Goal: Information Seeking & Learning: Check status

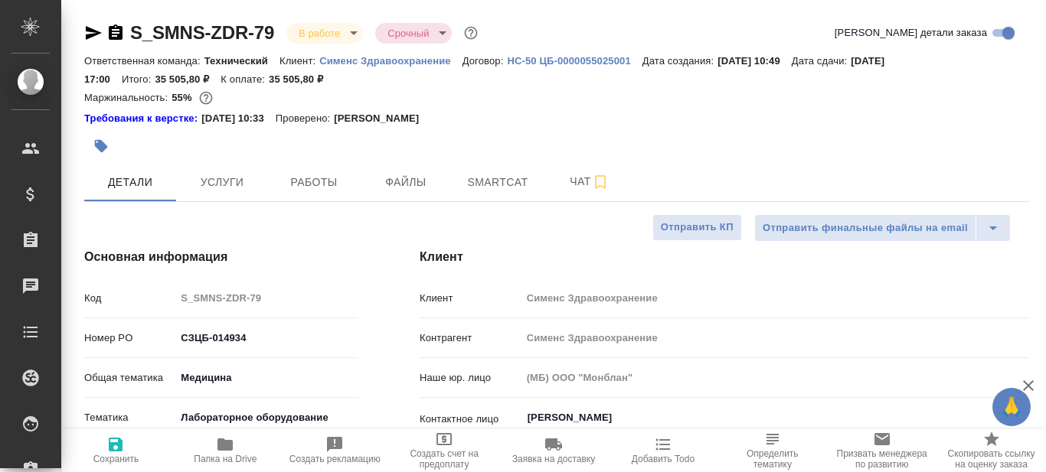
select select "RU"
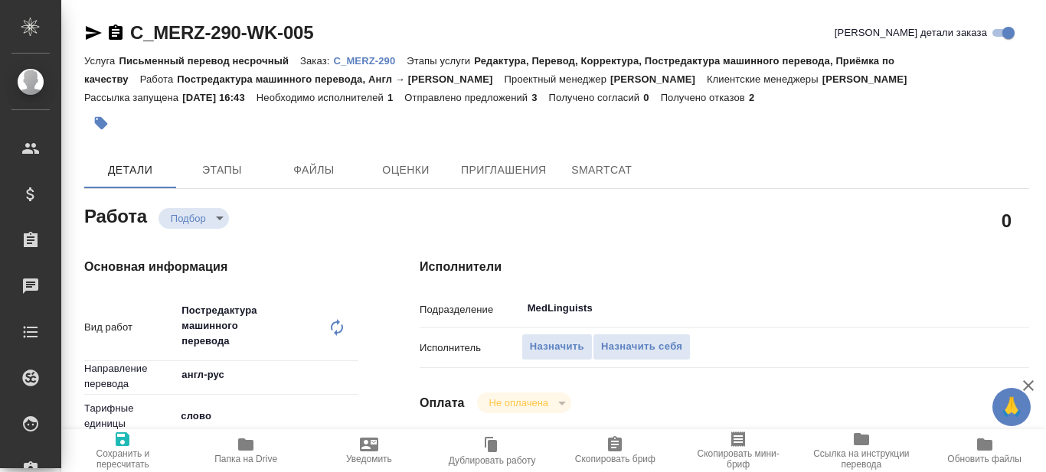
type textarea "x"
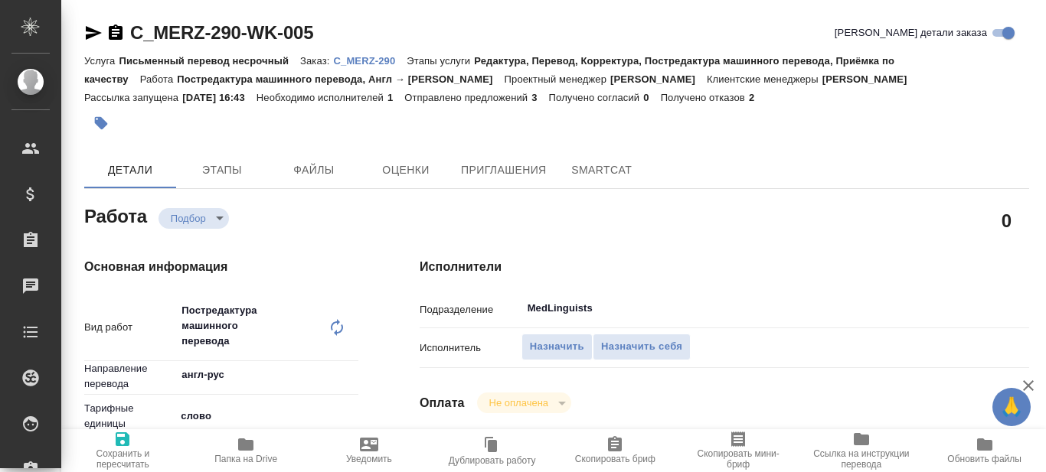
type textarea "x"
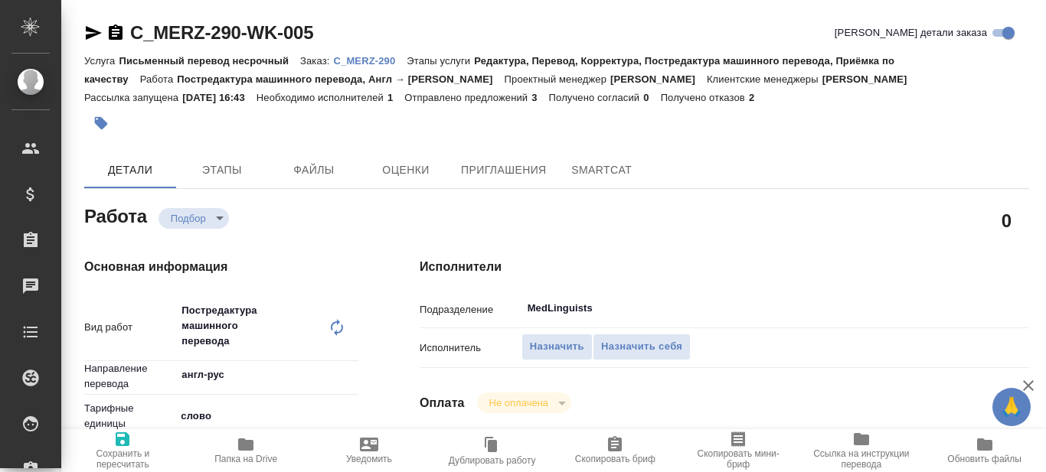
type textarea "x"
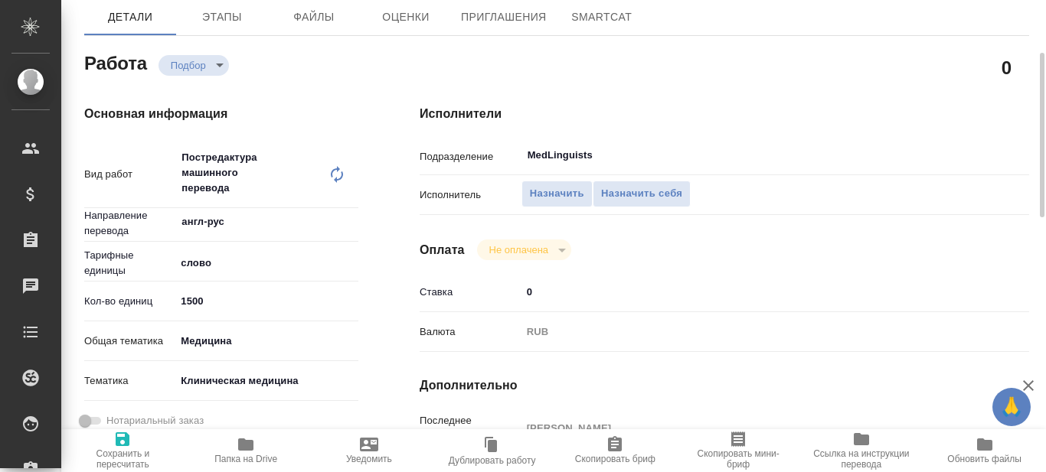
type textarea "x"
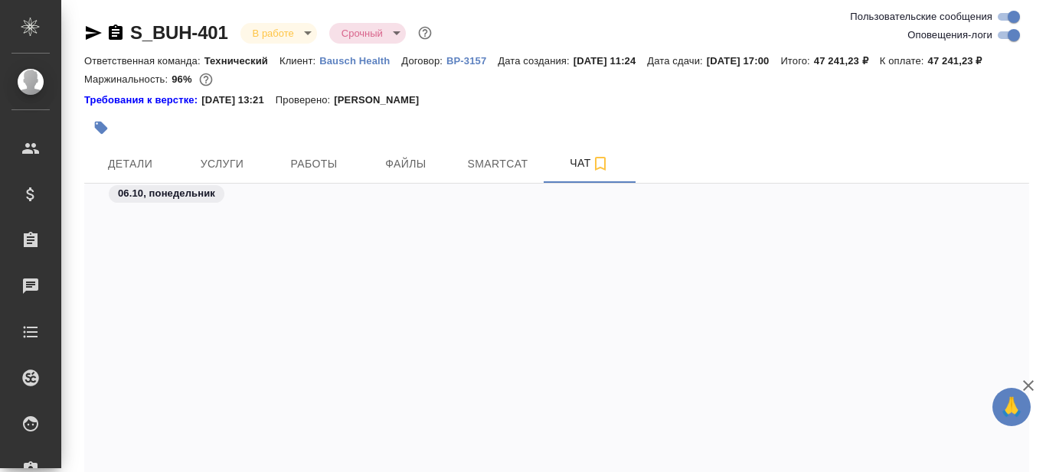
scroll to position [10994, 0]
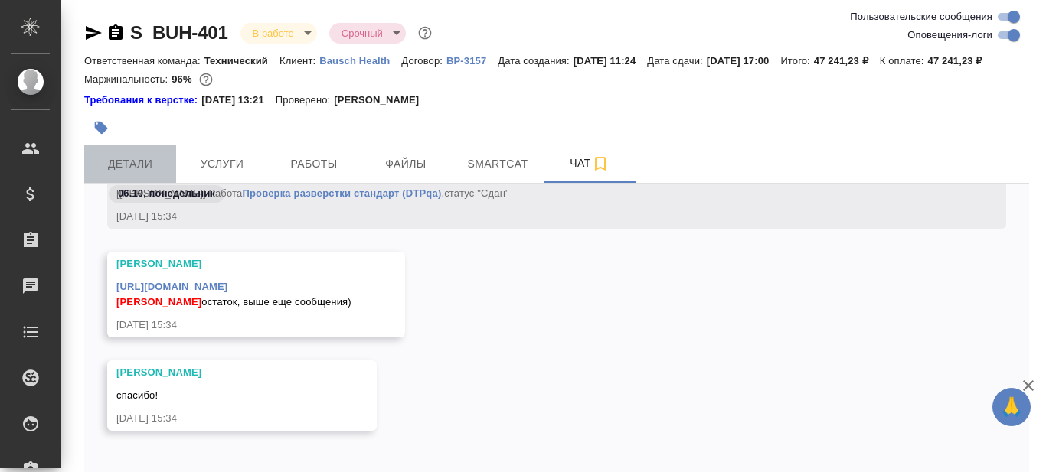
click at [145, 174] on span "Детали" at bounding box center [130, 164] width 74 height 19
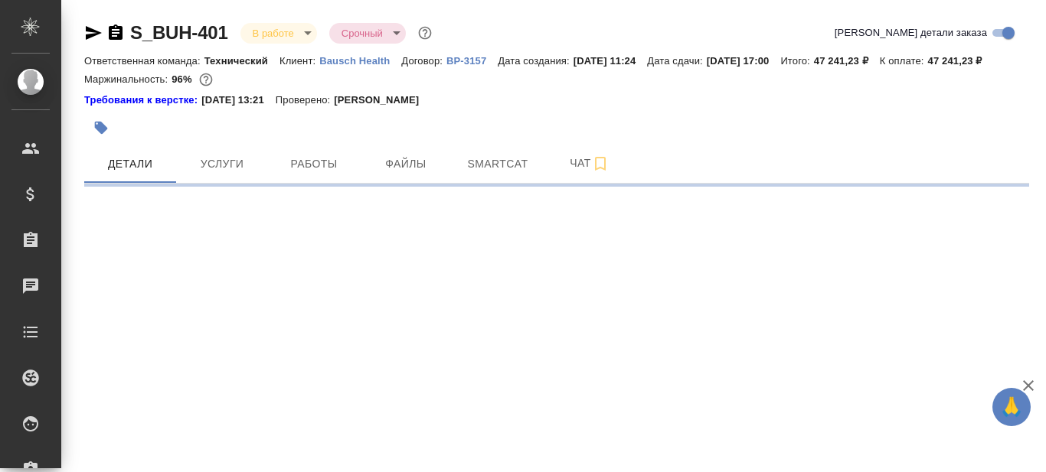
select select "RU"
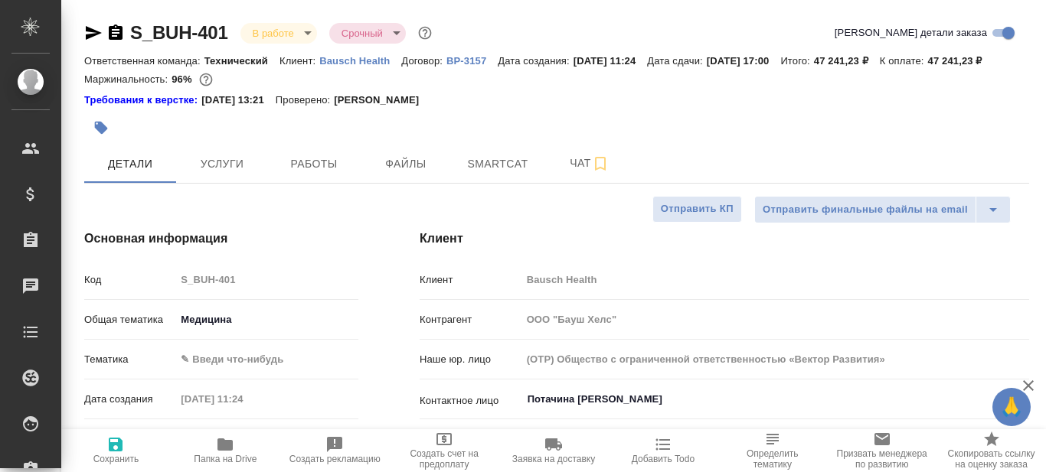
type textarea "x"
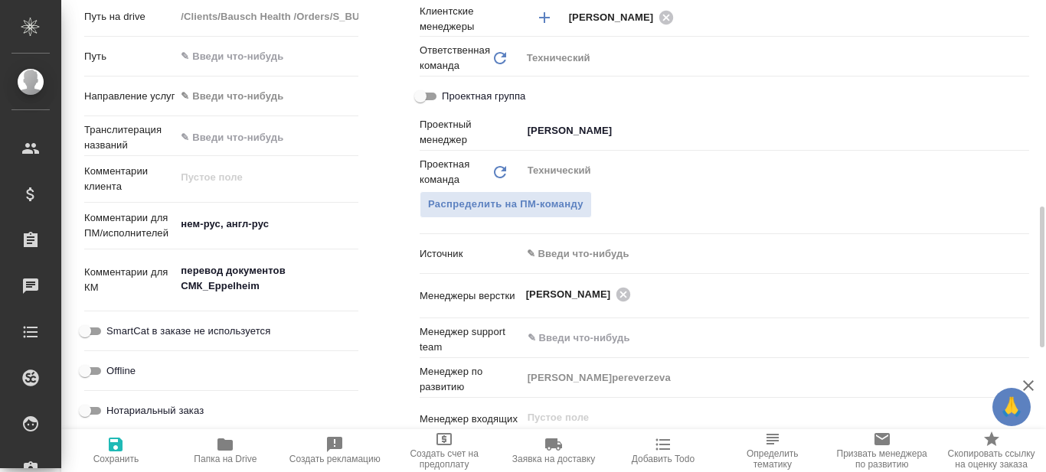
scroll to position [919, 0]
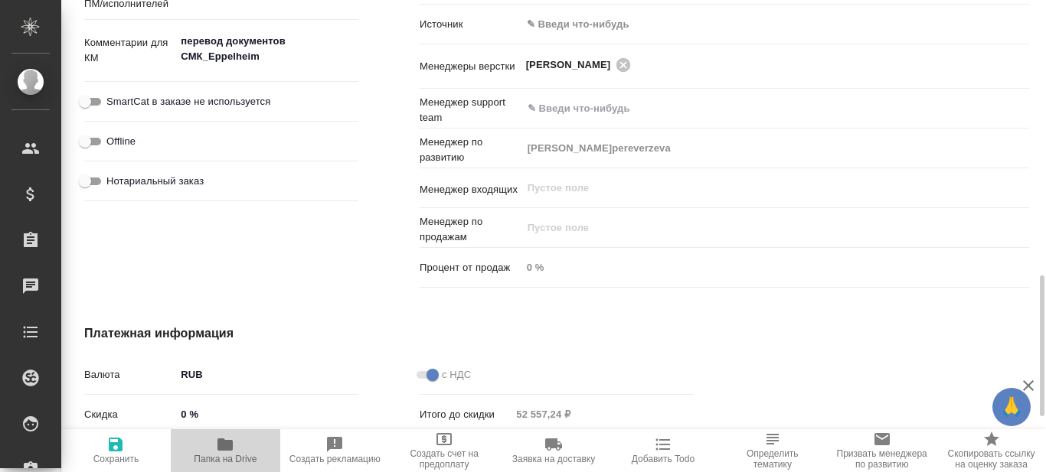
click at [220, 446] on icon "button" at bounding box center [224, 445] width 15 height 12
type textarea "x"
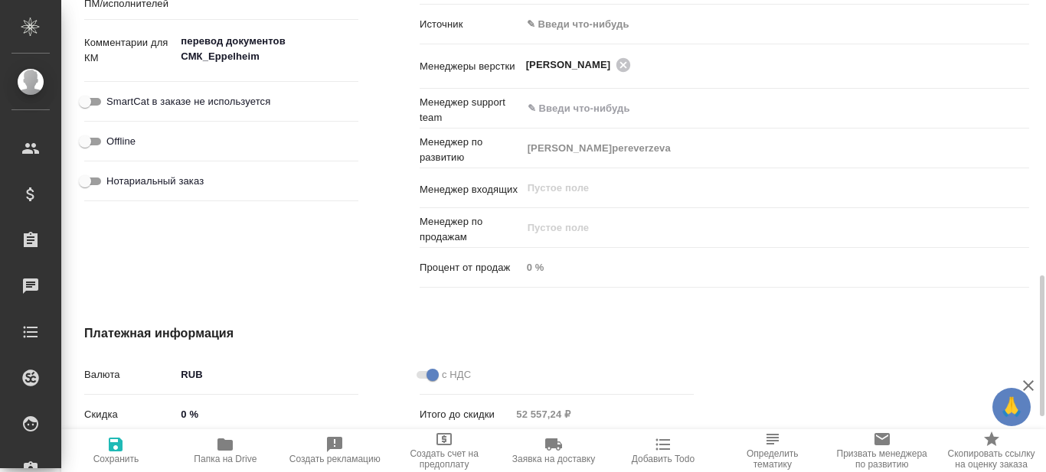
type textarea "x"
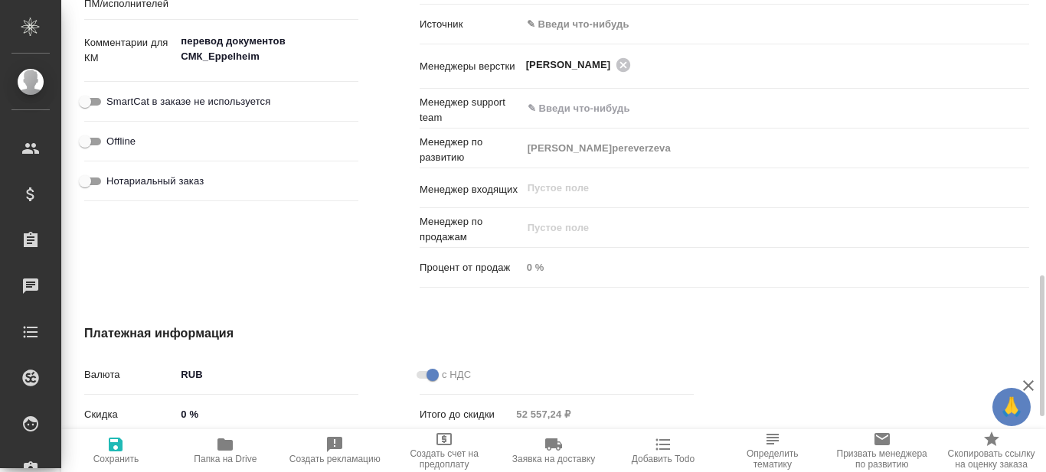
type textarea "x"
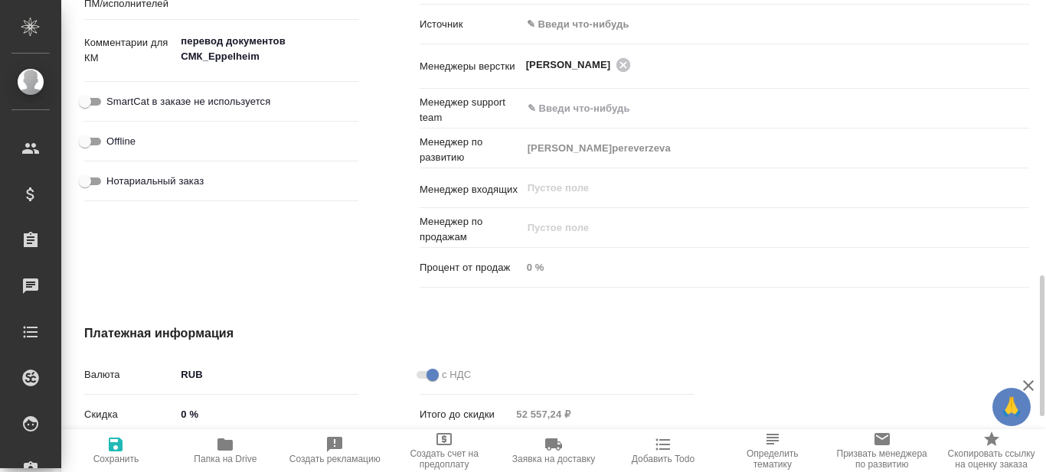
type textarea "x"
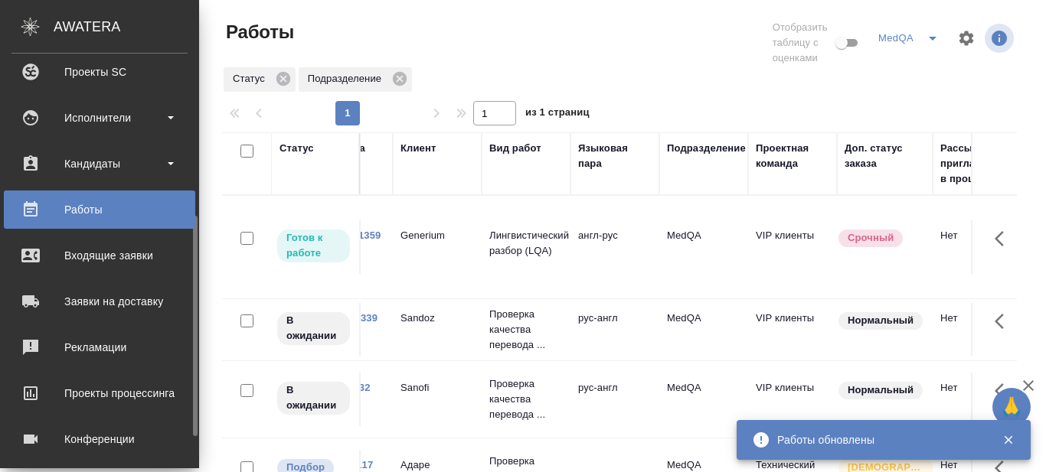
scroll to position [365, 0]
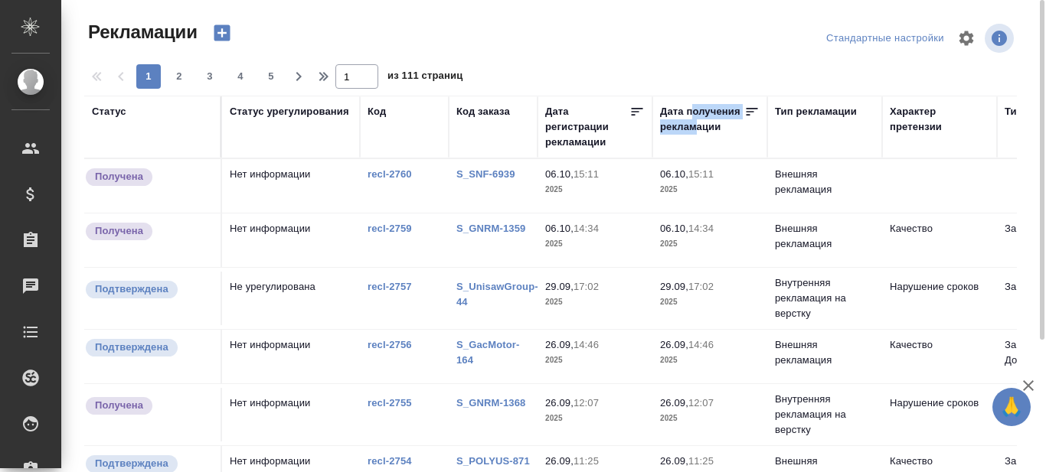
click at [694, 119] on div "Дата получения рекламации" at bounding box center [702, 119] width 84 height 31
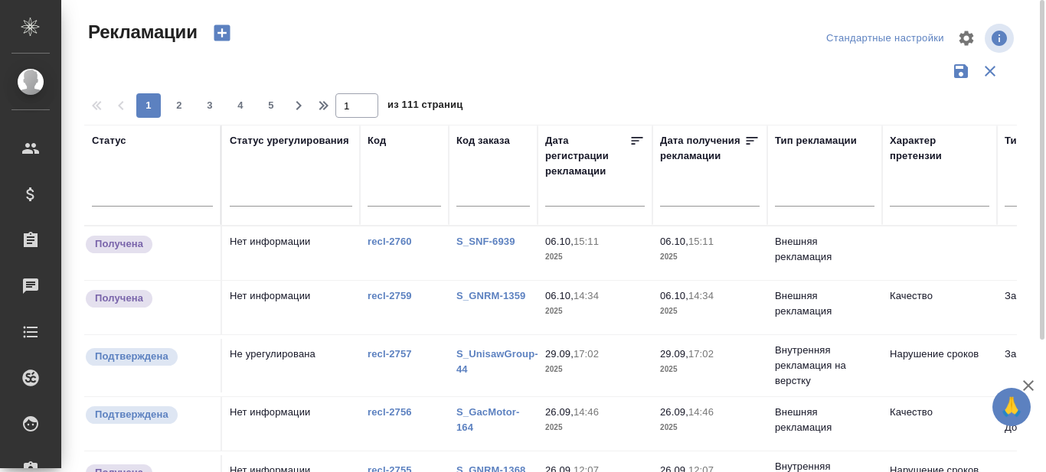
click at [702, 200] on input "text" at bounding box center [714, 193] width 90 height 21
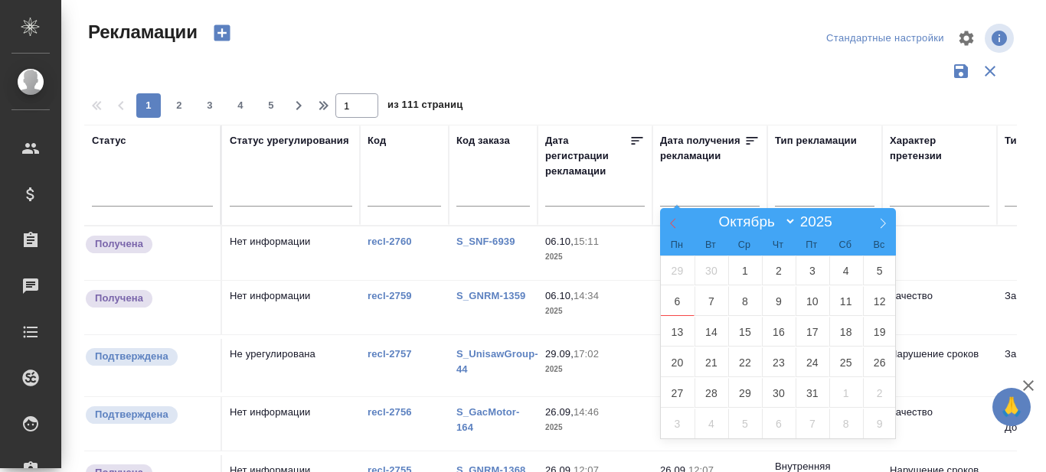
click at [668, 225] on icon at bounding box center [673, 223] width 11 height 11
select select "8"
click at [681, 272] on span "1" at bounding box center [678, 271] width 34 height 30
type div "2025-08-31T21:00:00.000Z"
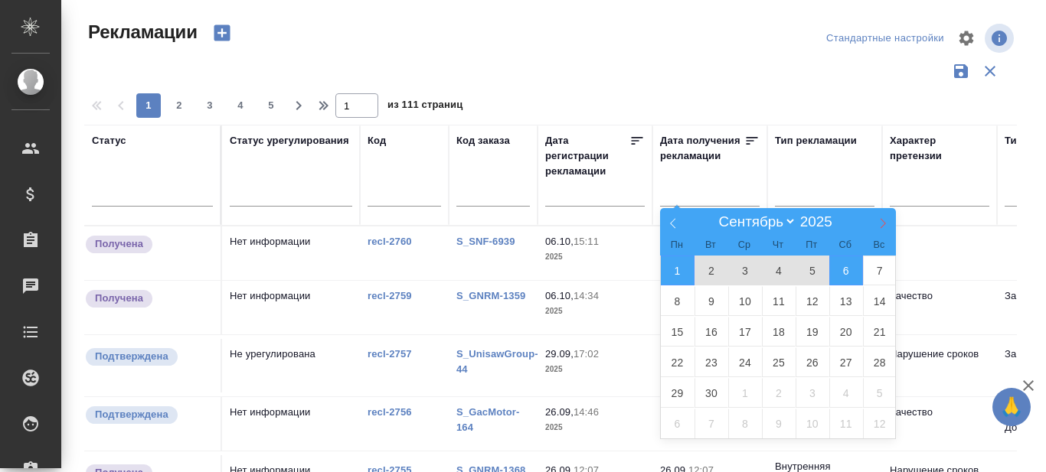
click at [887, 221] on icon at bounding box center [882, 223] width 11 height 11
select select "9"
click at [679, 302] on span "6" at bounding box center [678, 301] width 34 height 30
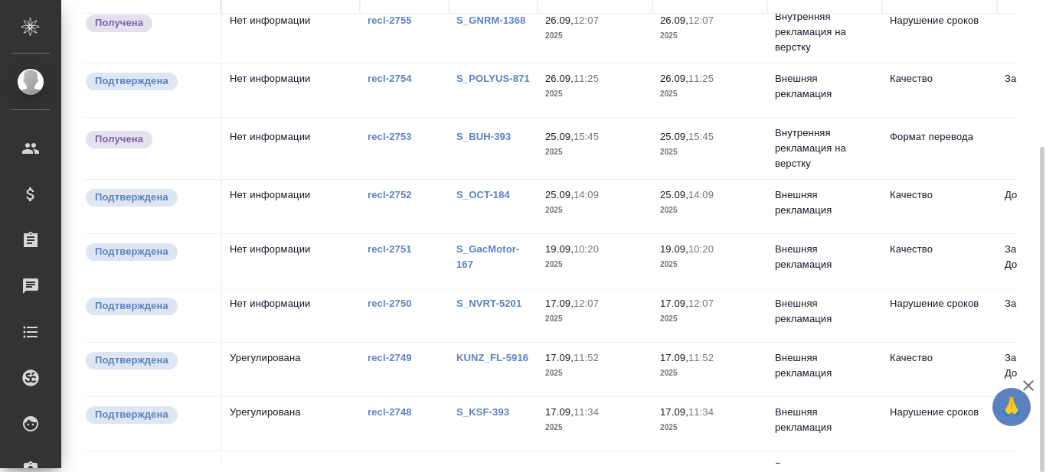
scroll to position [153, 0]
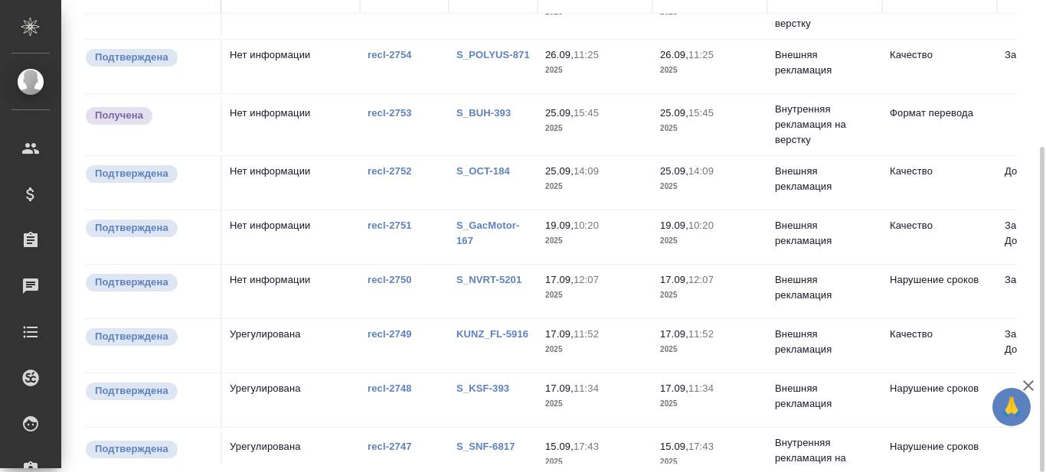
click at [495, 111] on link "S_BUH-393" at bounding box center [483, 112] width 54 height 11
click at [489, 169] on link "S_OCT-184" at bounding box center [483, 170] width 54 height 11
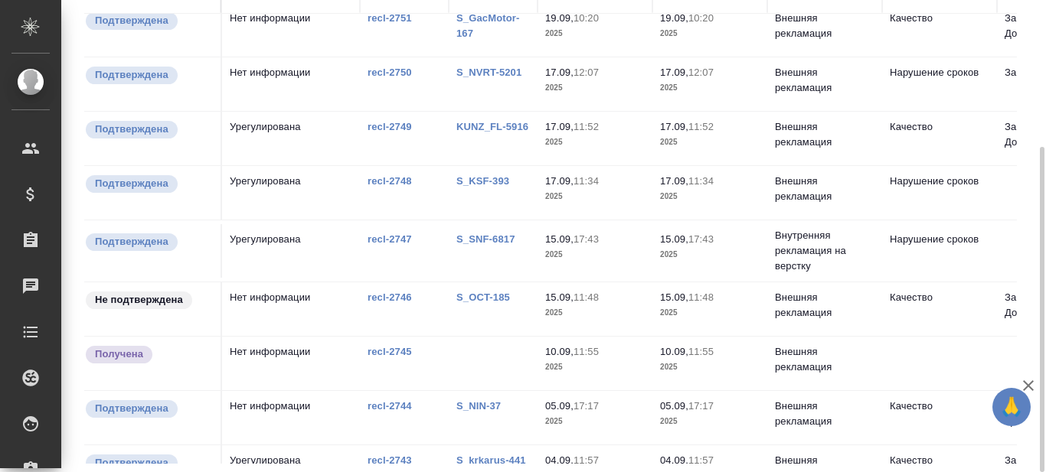
scroll to position [383, 0]
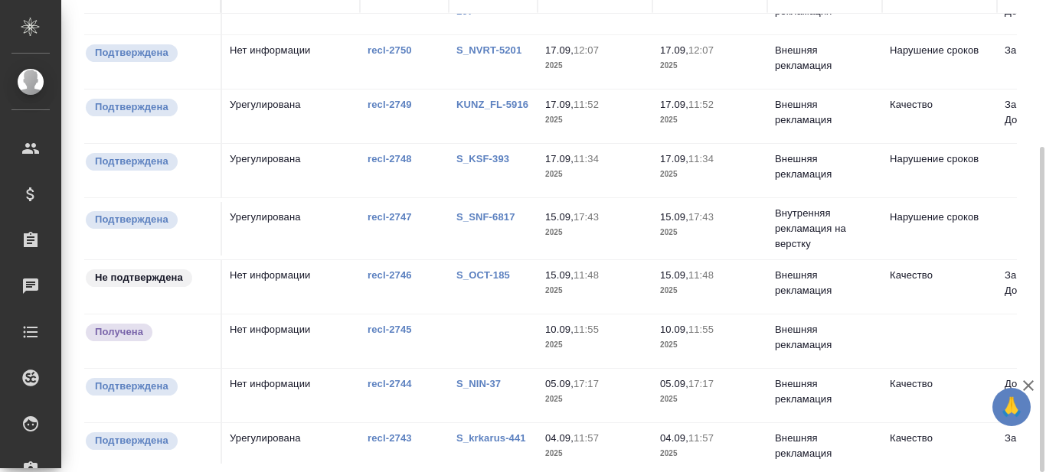
click at [485, 274] on link "S_OCT-185" at bounding box center [483, 275] width 54 height 11
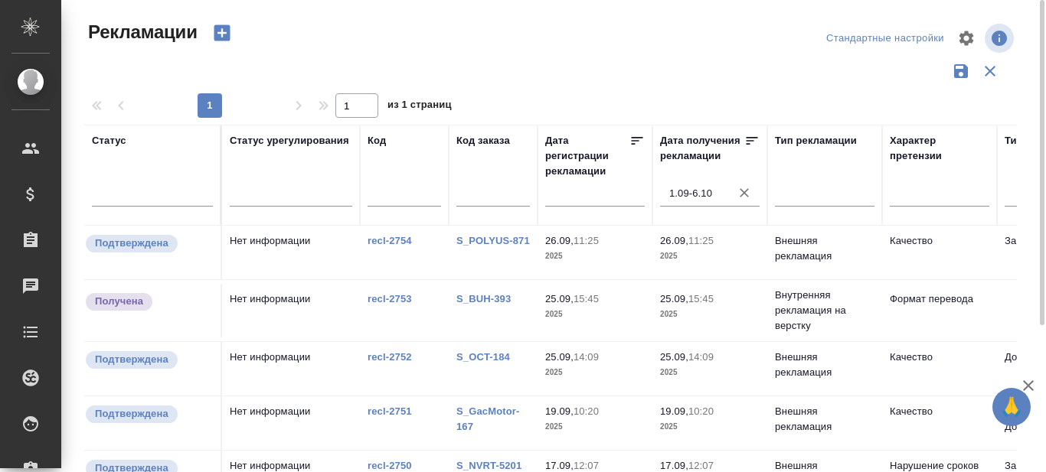
scroll to position [178, 0]
click at [480, 240] on link "S_POLYUS-871" at bounding box center [493, 241] width 74 height 11
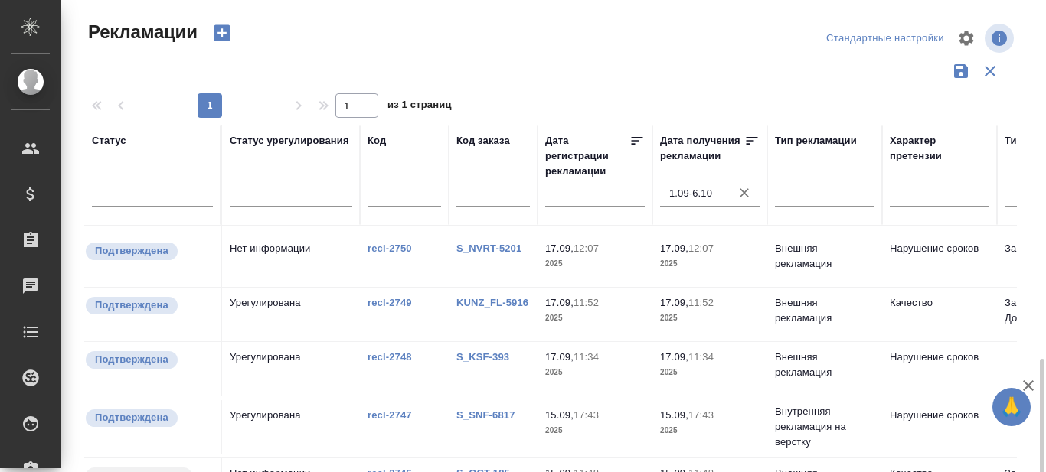
scroll to position [212, 0]
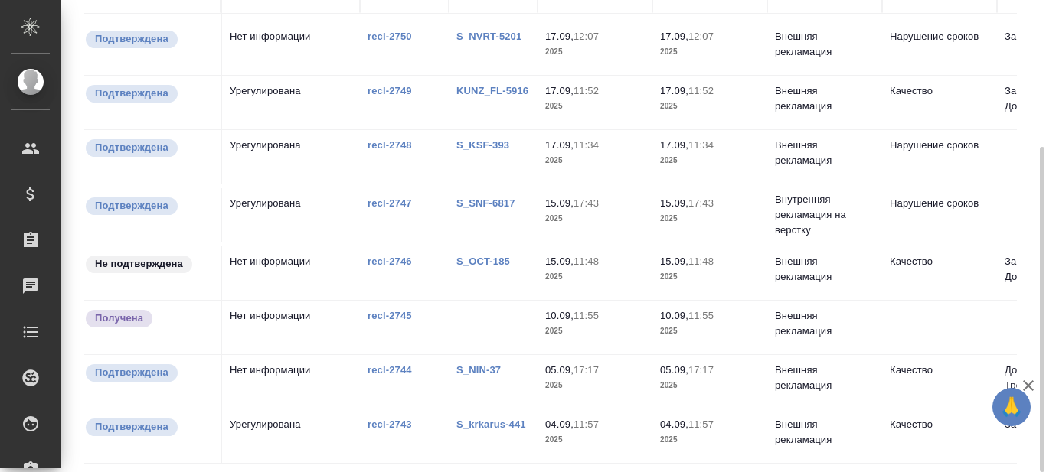
click at [390, 310] on link "recl-2745" at bounding box center [390, 315] width 44 height 11
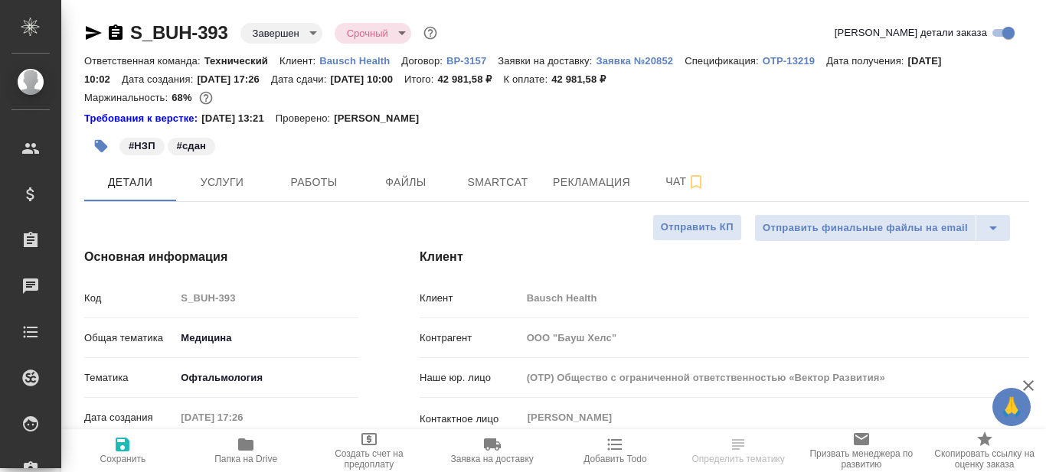
select select "RU"
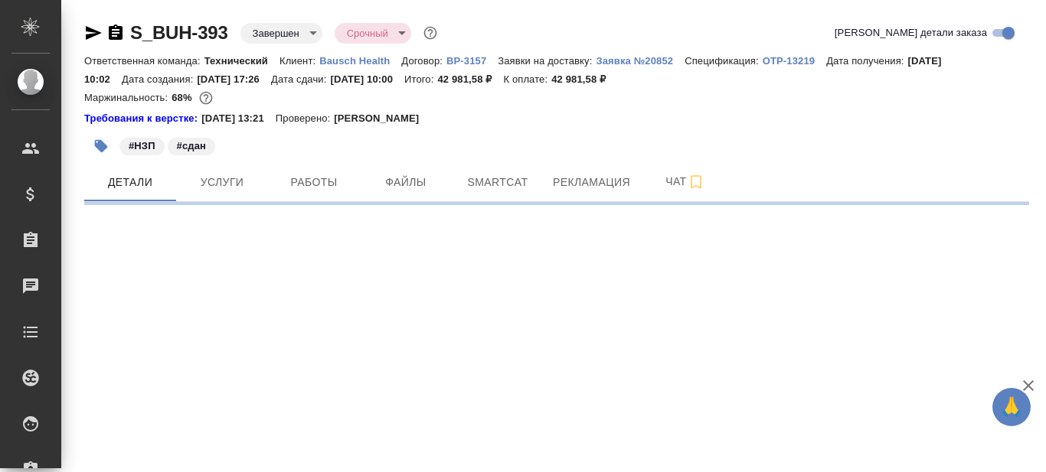
select select "RU"
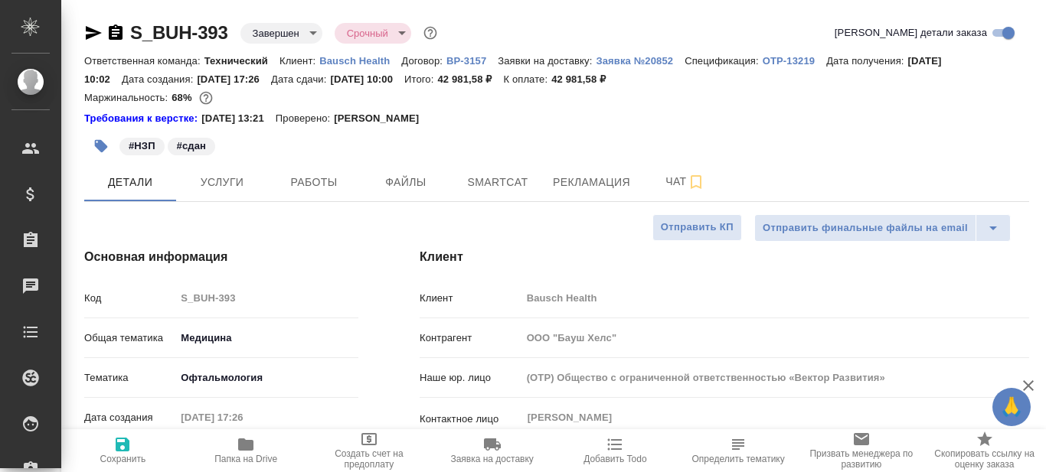
type textarea "x"
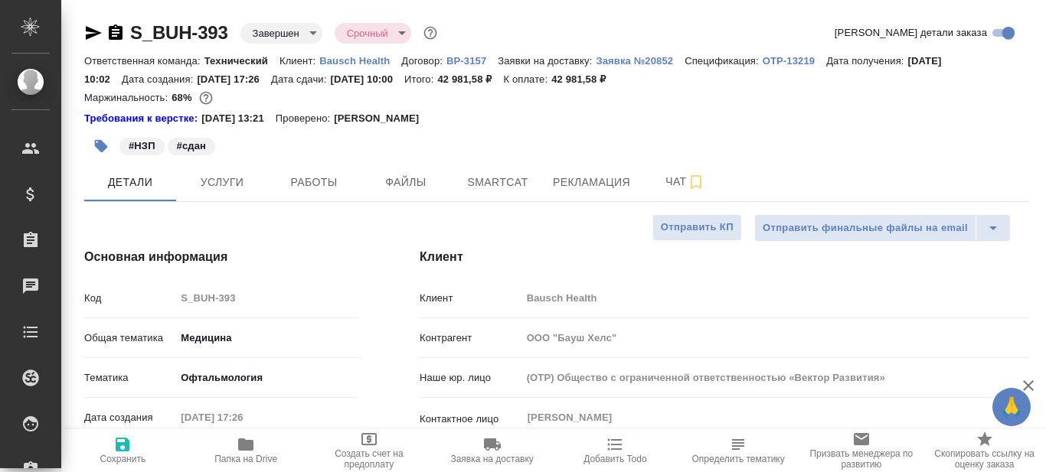
type textarea "x"
click at [590, 190] on span "Рекламация" at bounding box center [591, 182] width 77 height 19
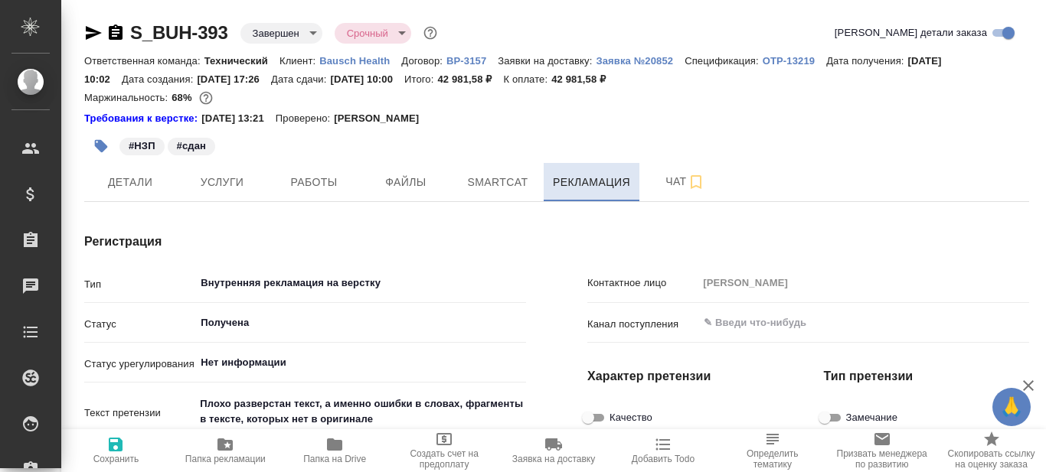
type textarea "x"
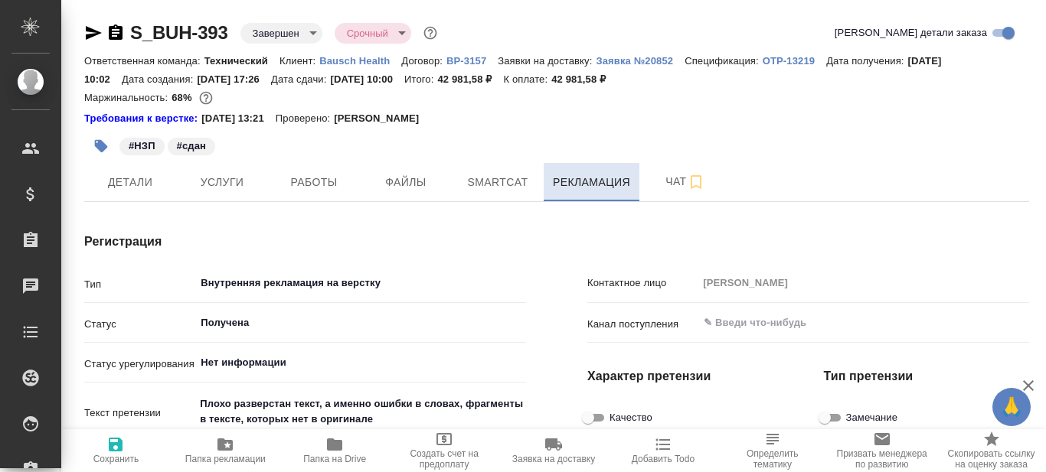
type textarea "x"
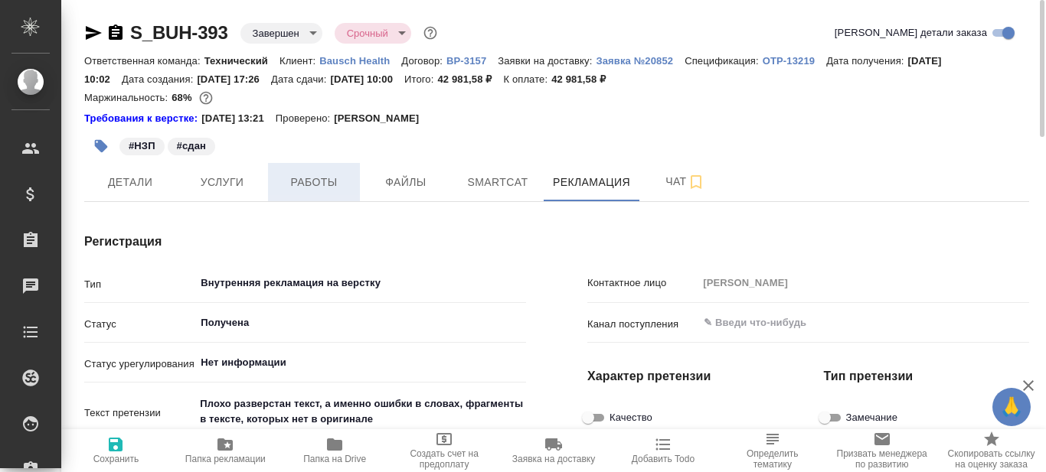
click at [312, 180] on span "Работы" at bounding box center [314, 182] width 74 height 19
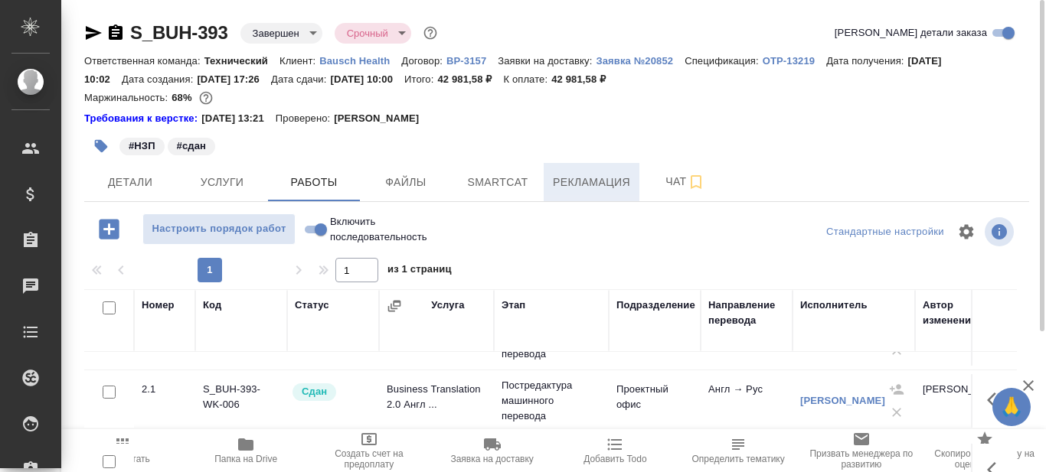
click at [588, 175] on span "Рекламация" at bounding box center [591, 182] width 77 height 19
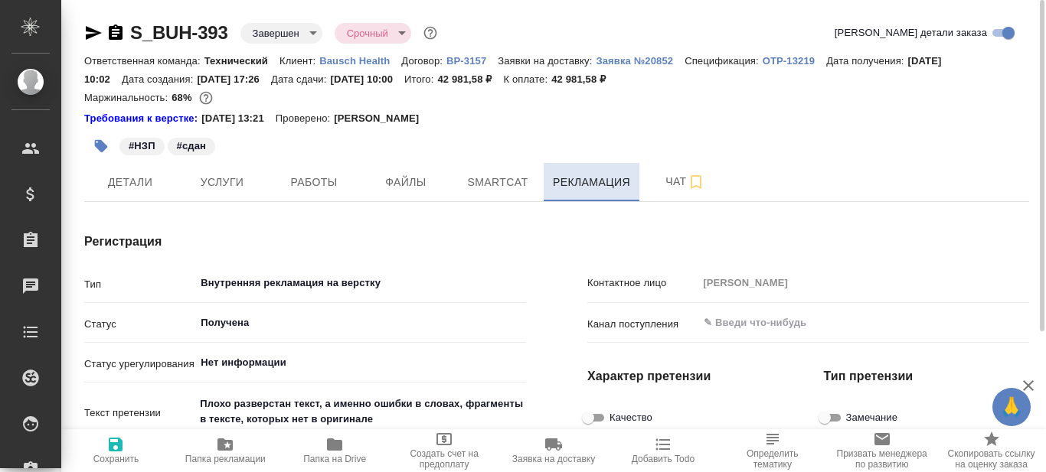
type textarea "x"
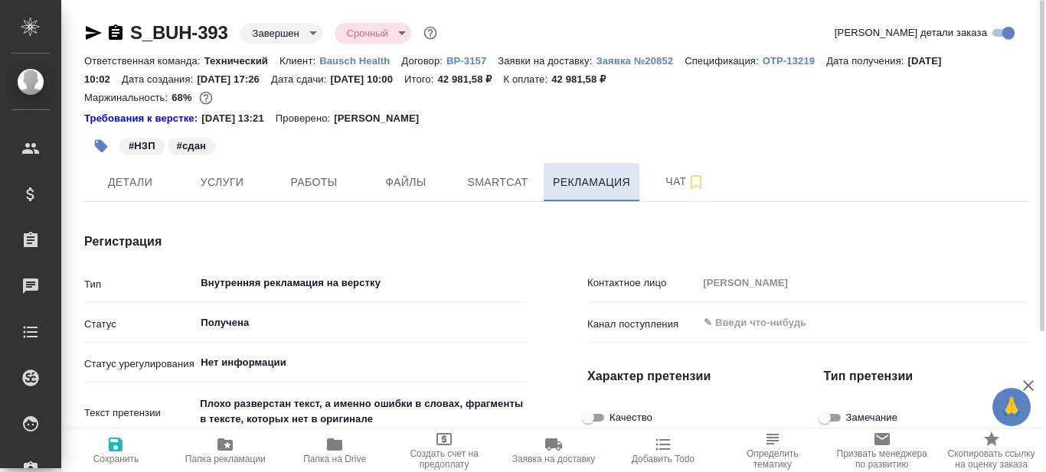
type textarea "x"
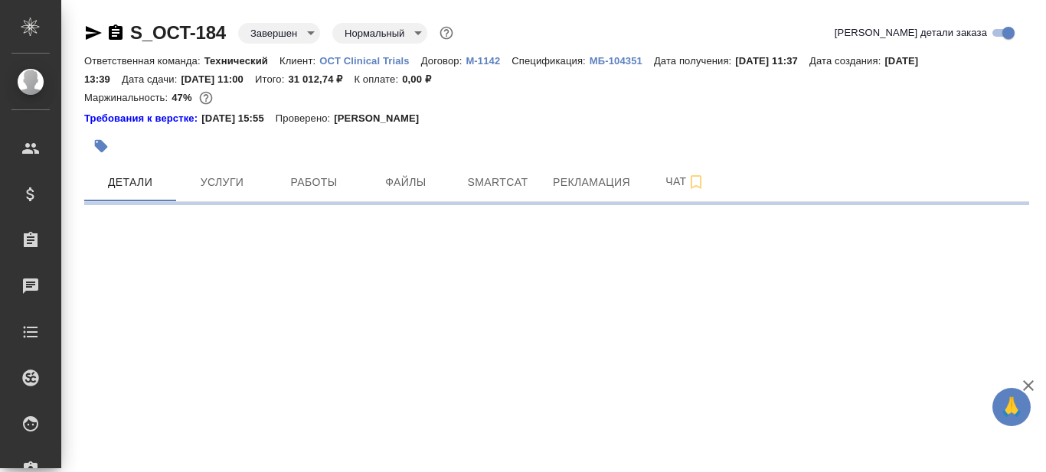
select select "RU"
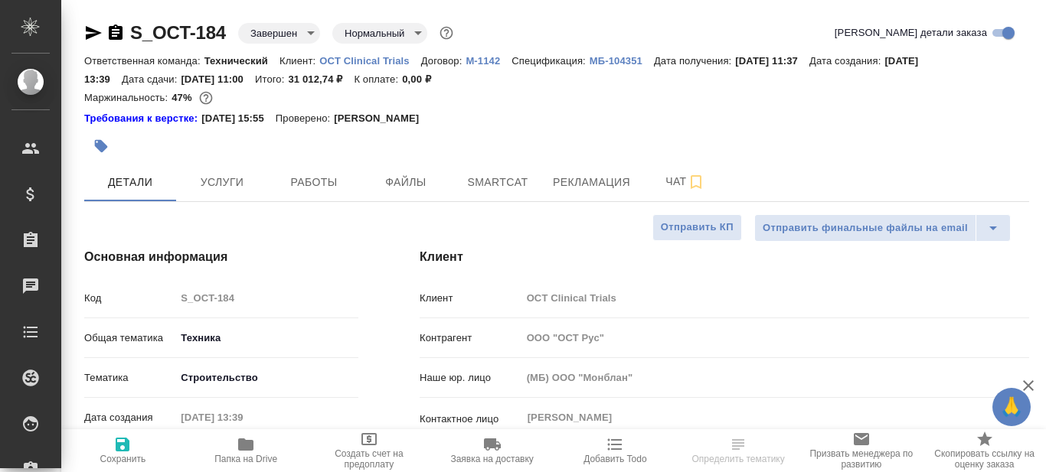
type textarea "x"
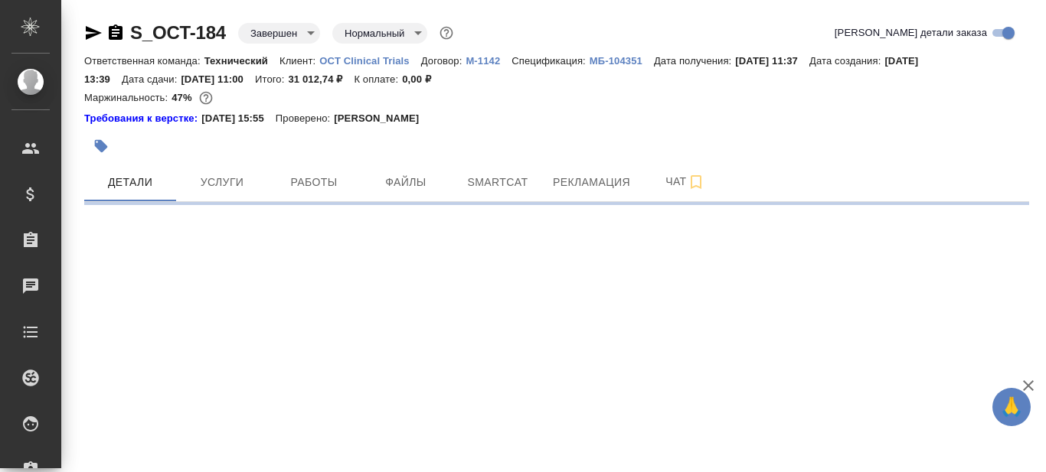
select select "RU"
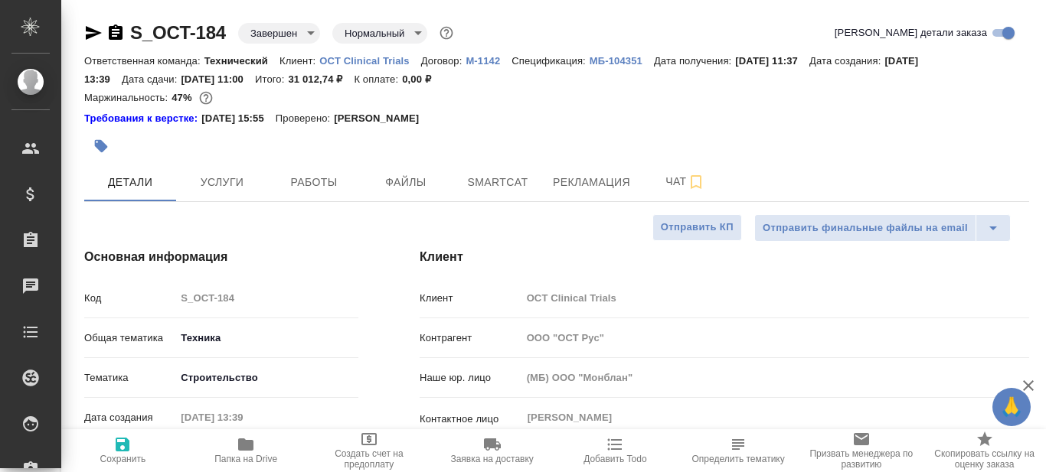
type textarea "x"
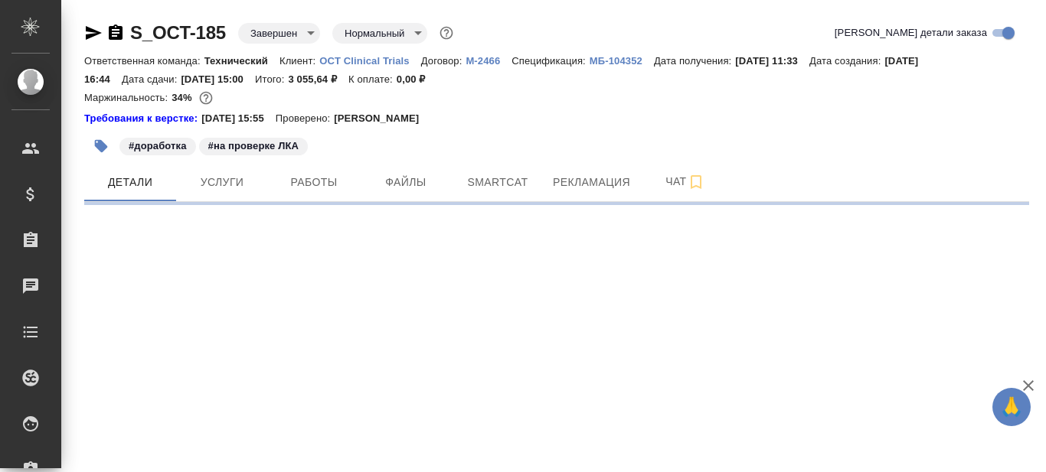
select select "RU"
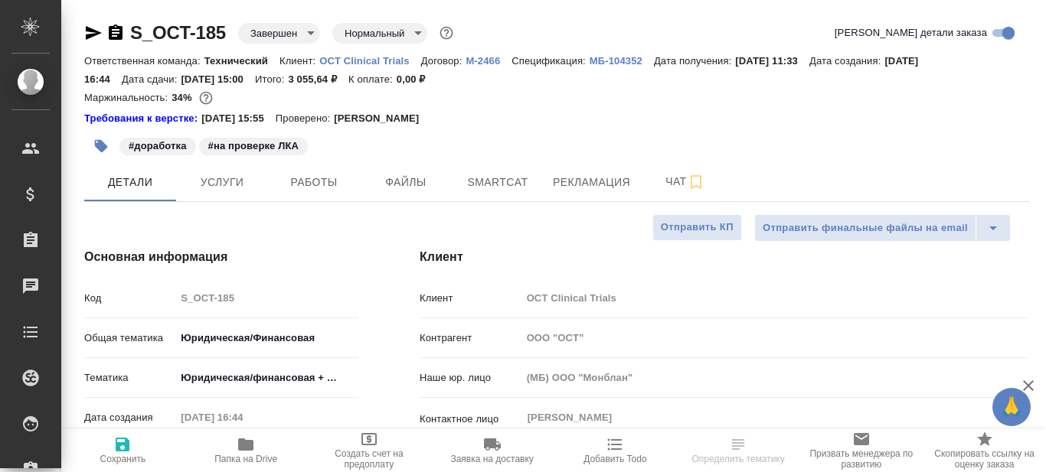
type textarea "x"
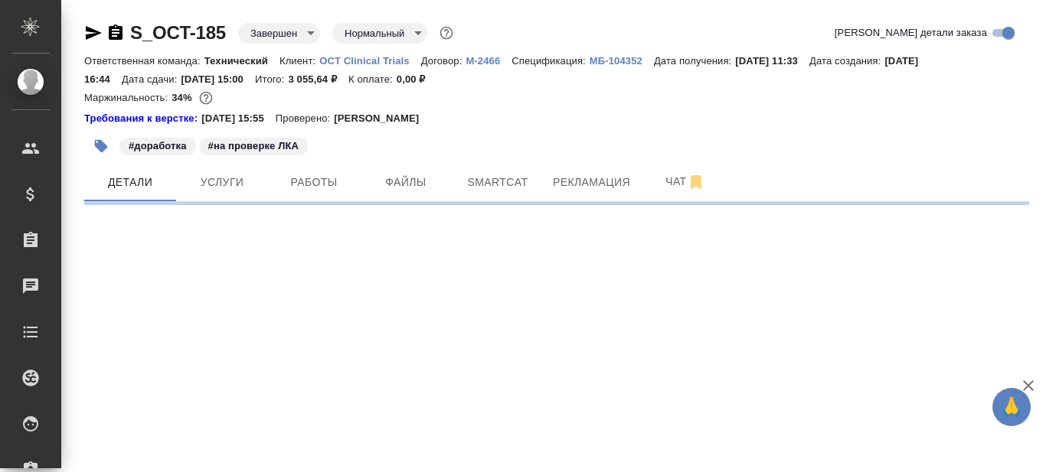
select select "RU"
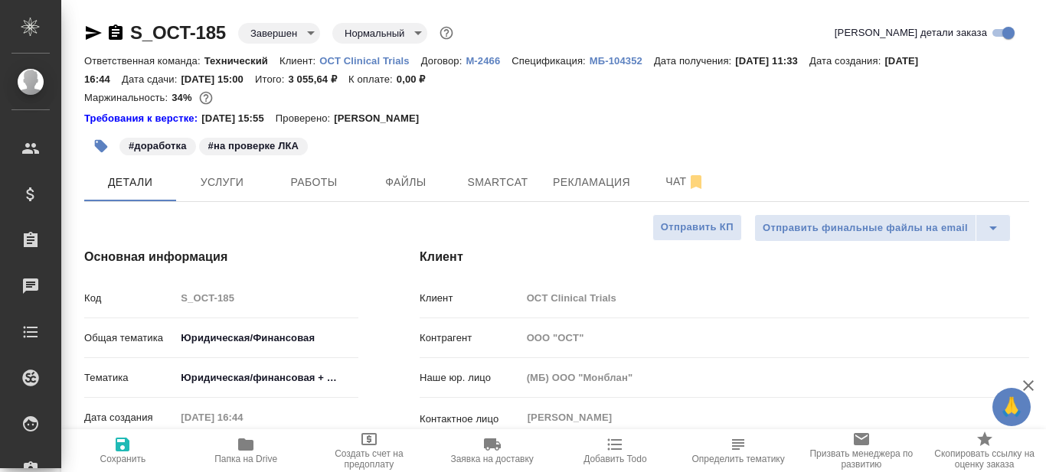
type textarea "x"
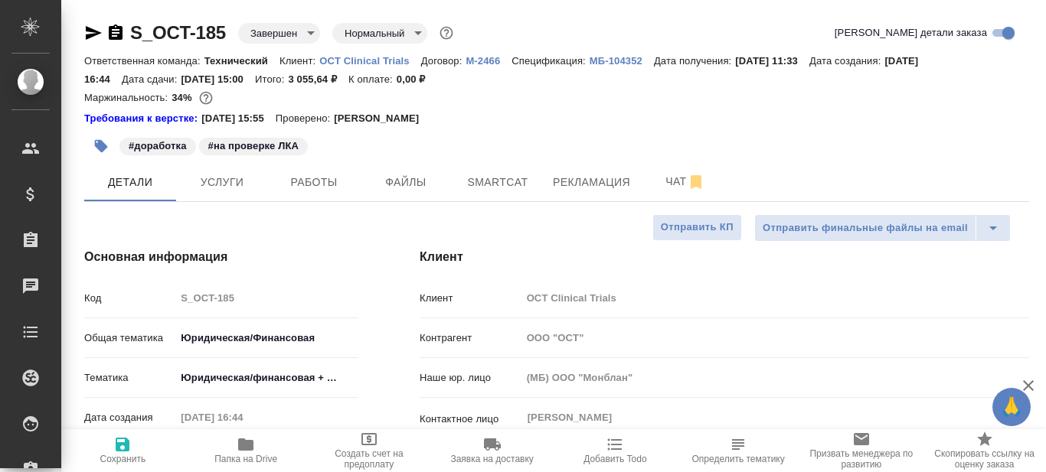
type textarea "x"
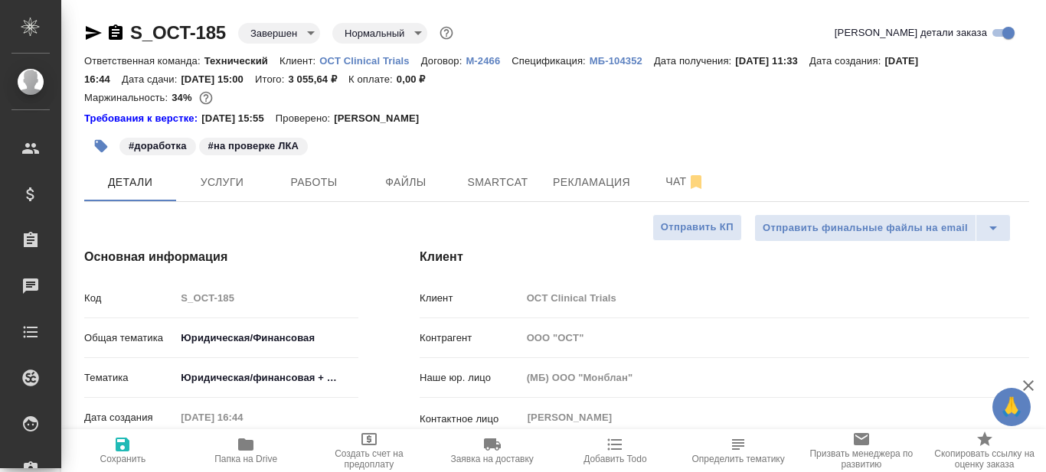
type textarea "x"
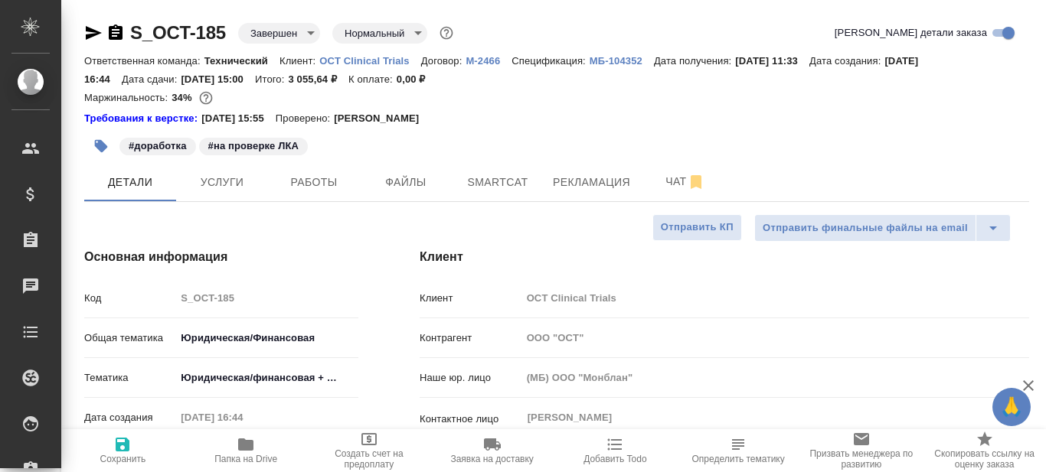
type textarea "x"
click at [596, 187] on span "Рекламация" at bounding box center [591, 182] width 77 height 19
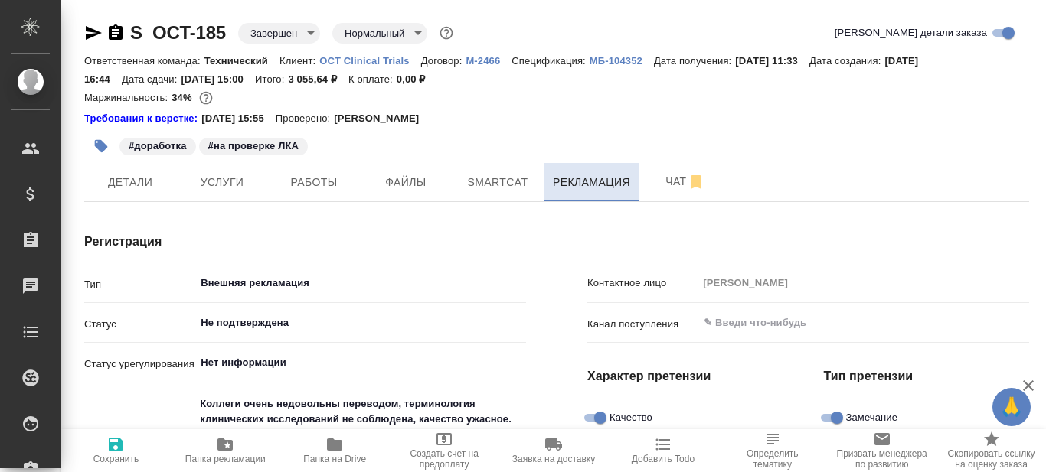
type textarea "x"
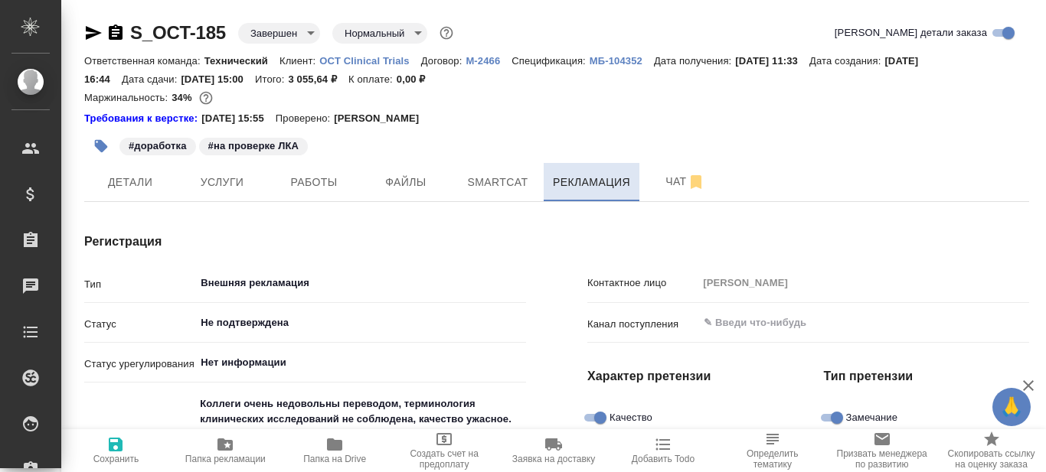
type textarea "x"
type input "Валеев Динар"
type textarea "x"
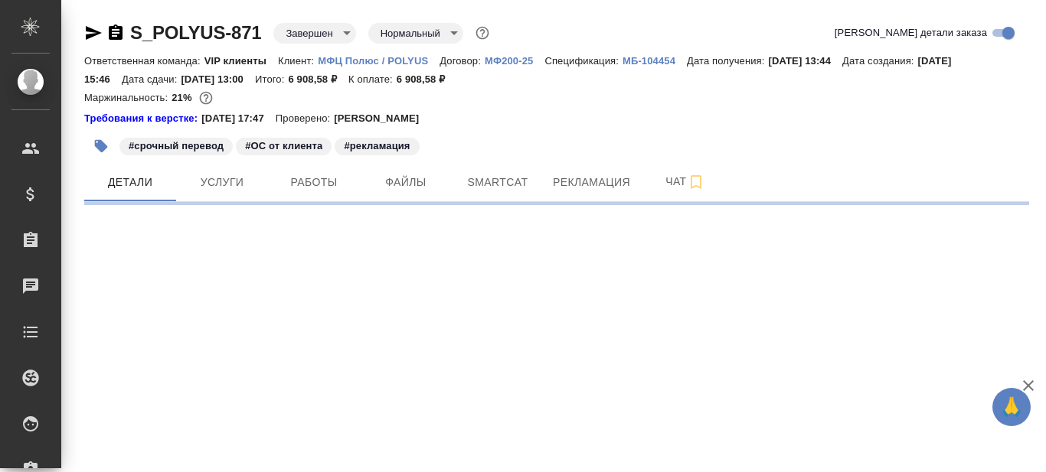
select select "RU"
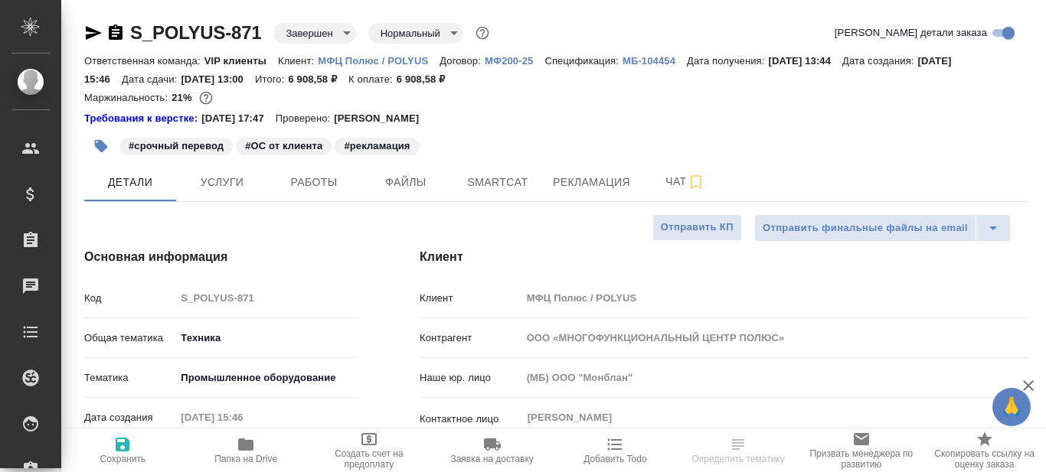
type textarea "x"
click at [584, 181] on span "Рекламация" at bounding box center [591, 182] width 77 height 19
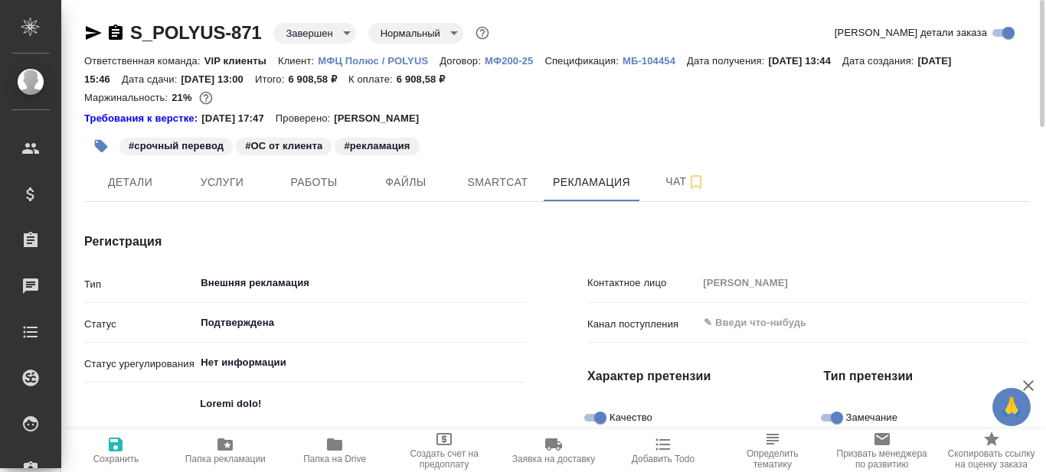
type input "Внутренние процессы"
type textarea "x"
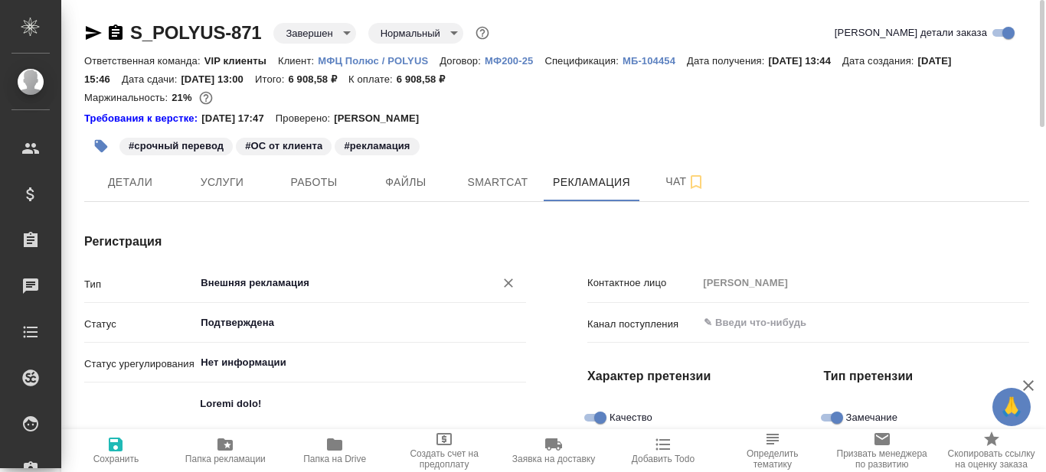
type textarea "x"
type input "[PERSON_NAME]"
type textarea "x"
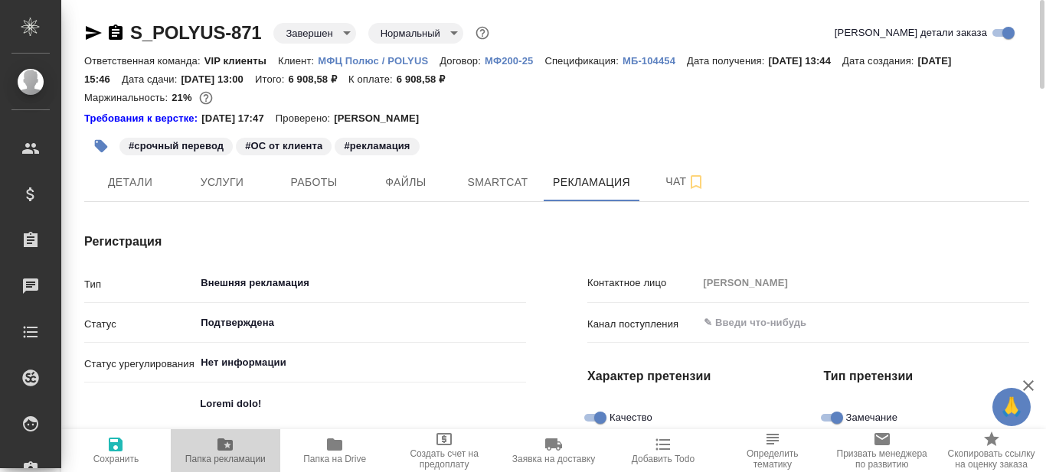
click at [224, 450] on icon "button" at bounding box center [224, 445] width 15 height 12
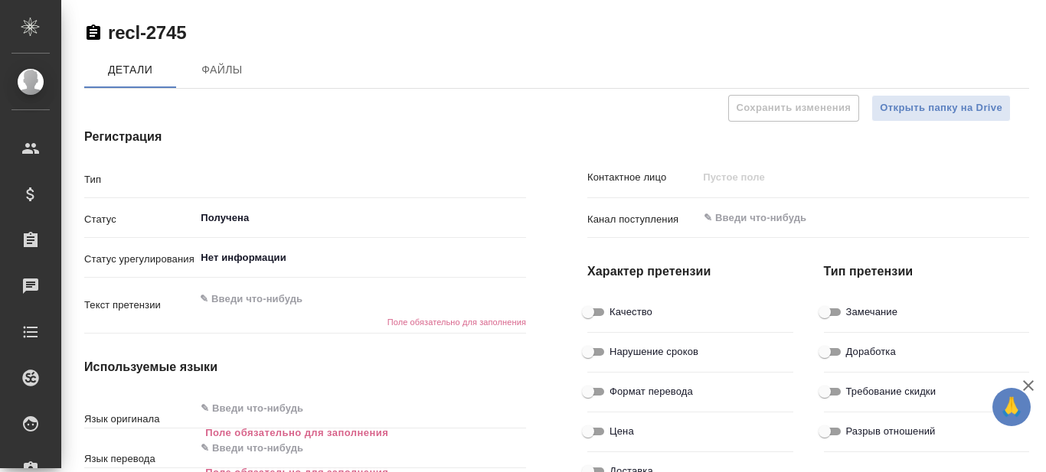
type textarea "x"
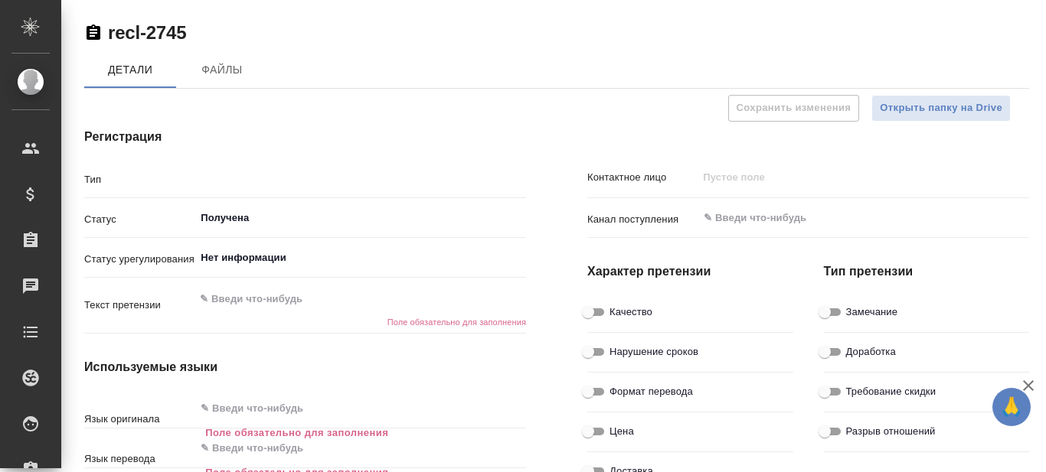
type textarea "x"
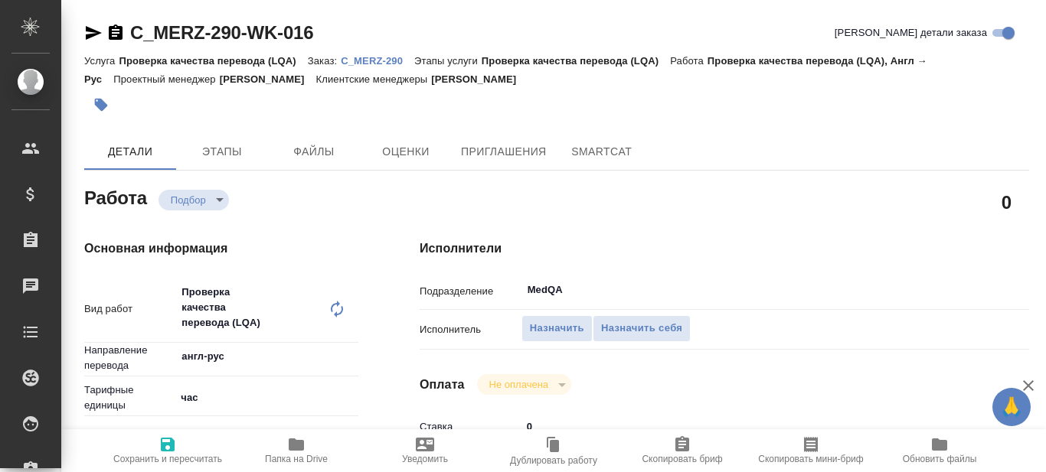
type textarea "x"
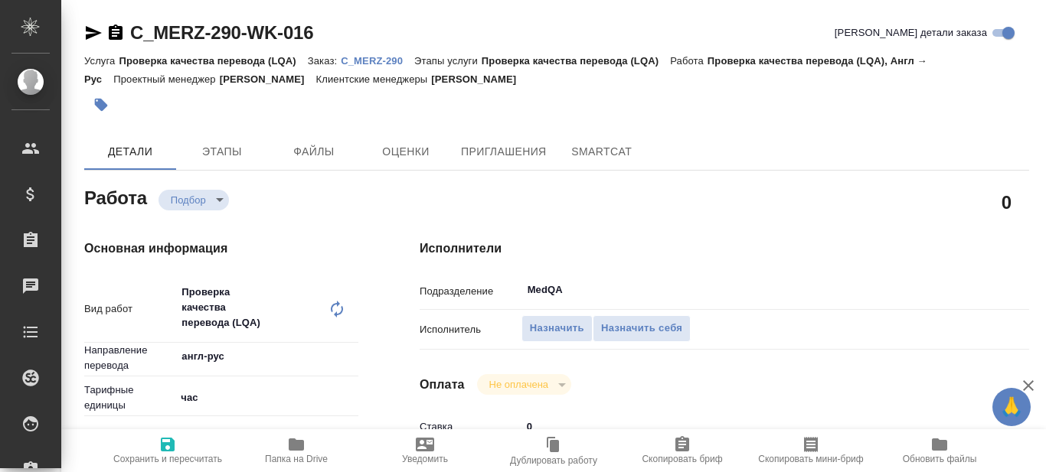
type textarea "x"
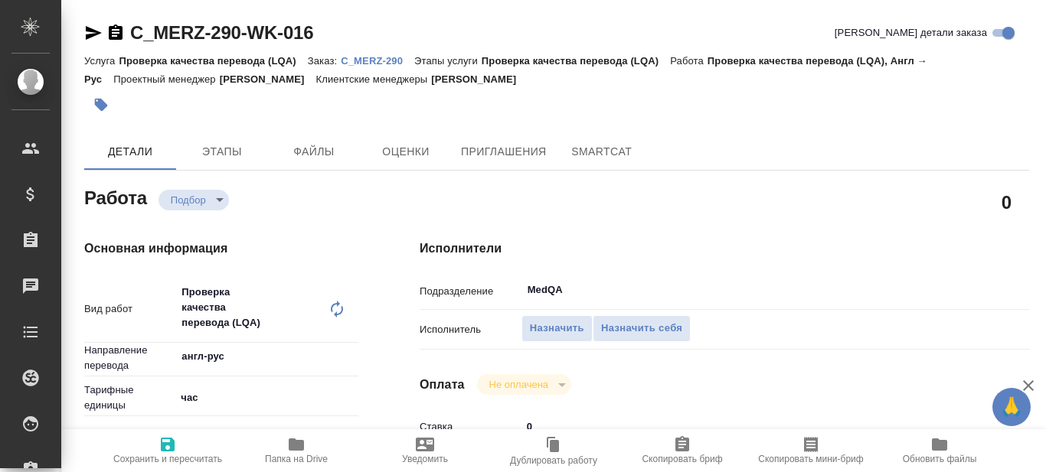
type textarea "x"
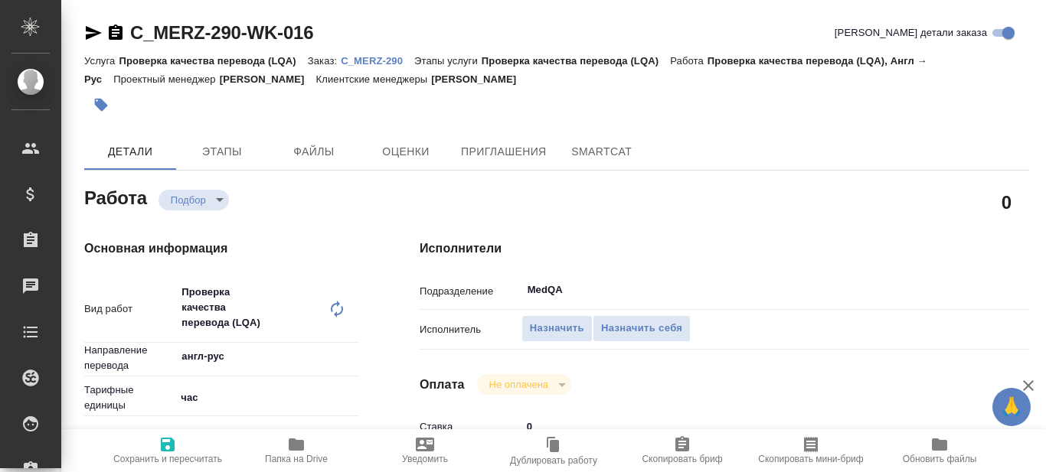
click at [371, 60] on p "C_MERZ-290" at bounding box center [378, 60] width 74 height 11
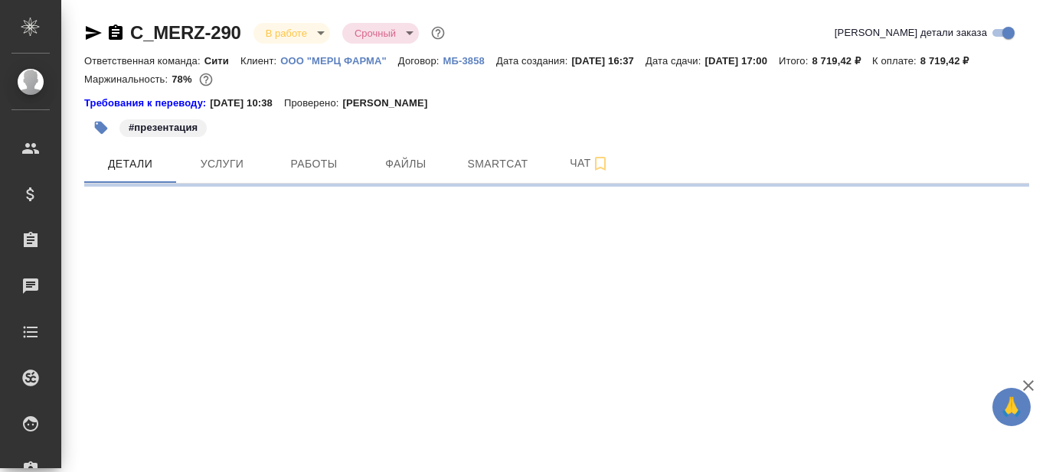
select select "RU"
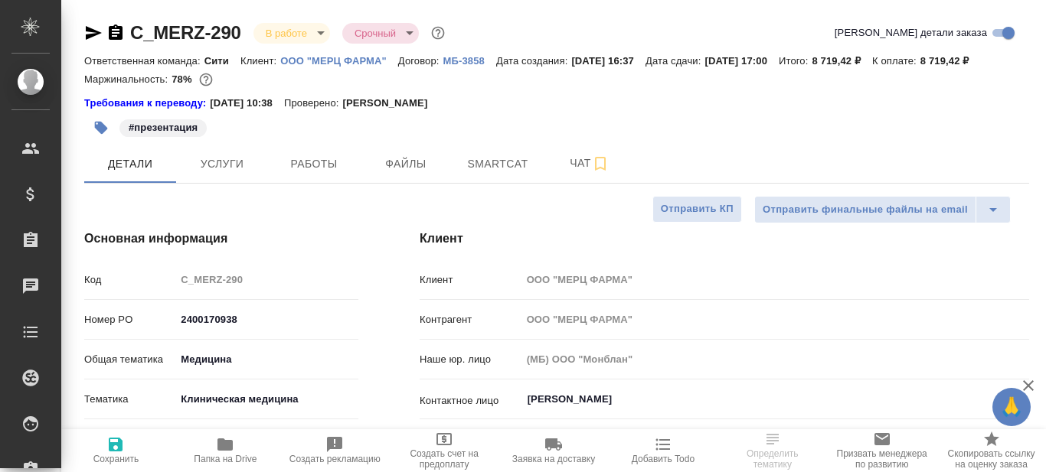
type textarea "x"
click at [116, 31] on icon "button" at bounding box center [116, 32] width 14 height 15
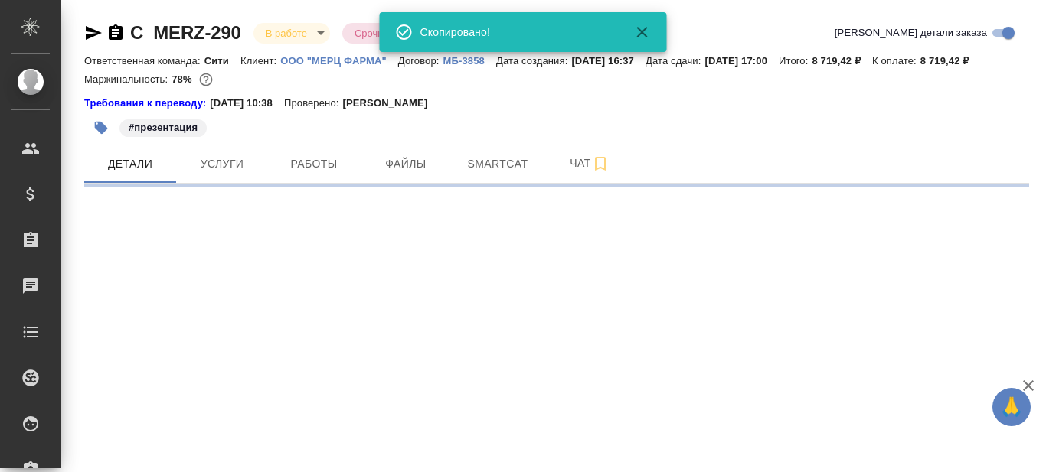
select select "RU"
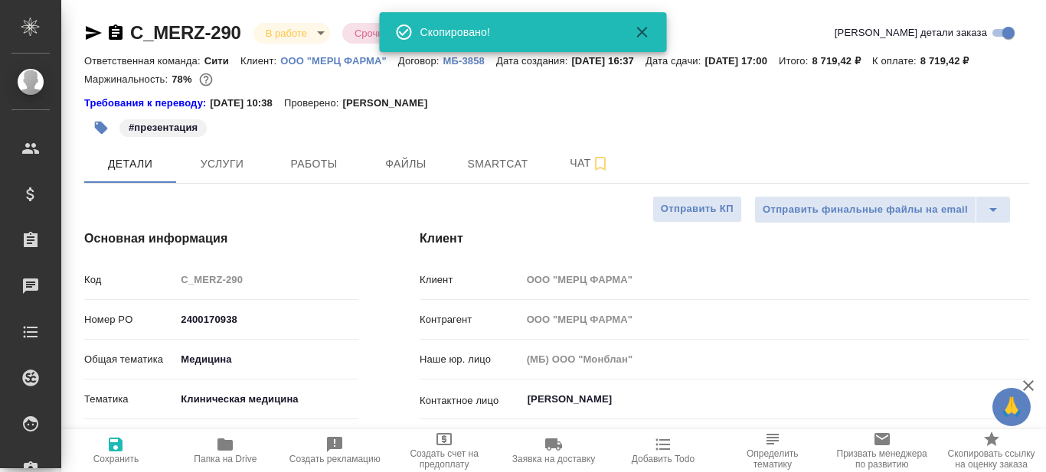
type textarea "x"
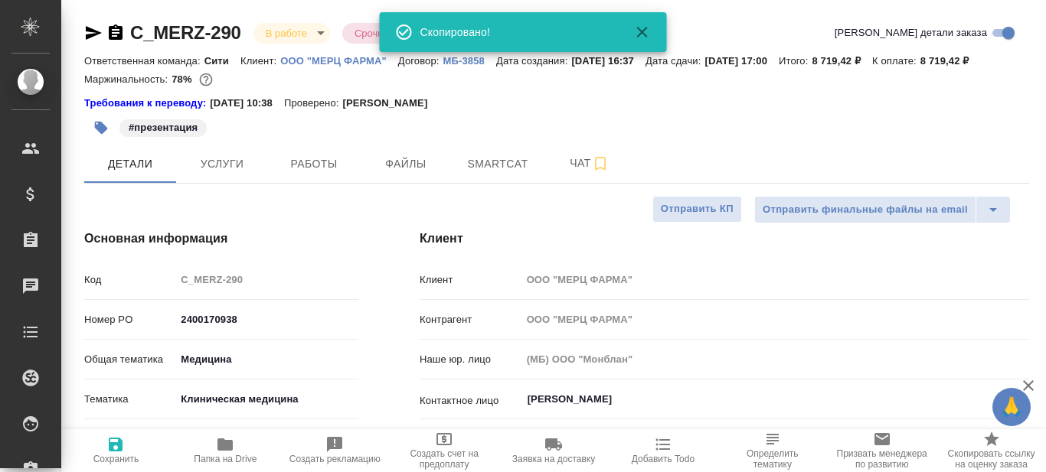
type textarea "x"
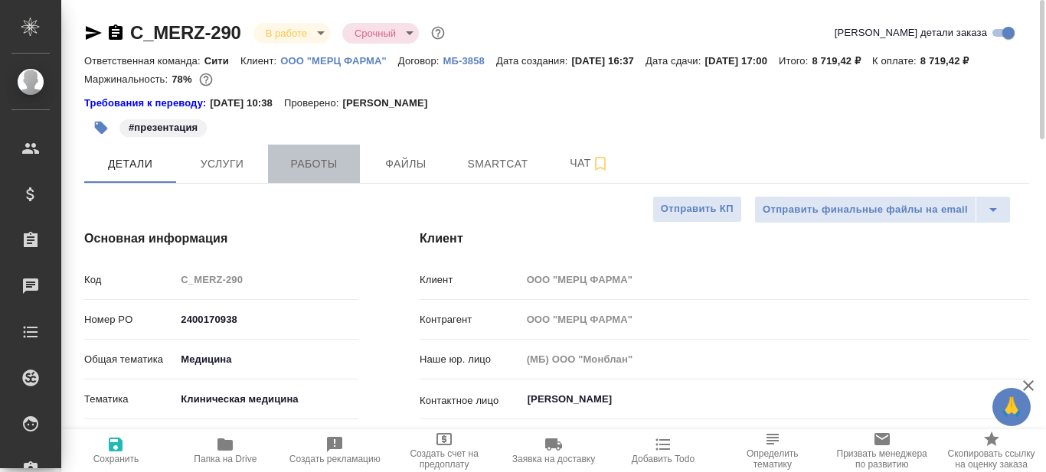
click at [310, 168] on span "Работы" at bounding box center [314, 164] width 74 height 19
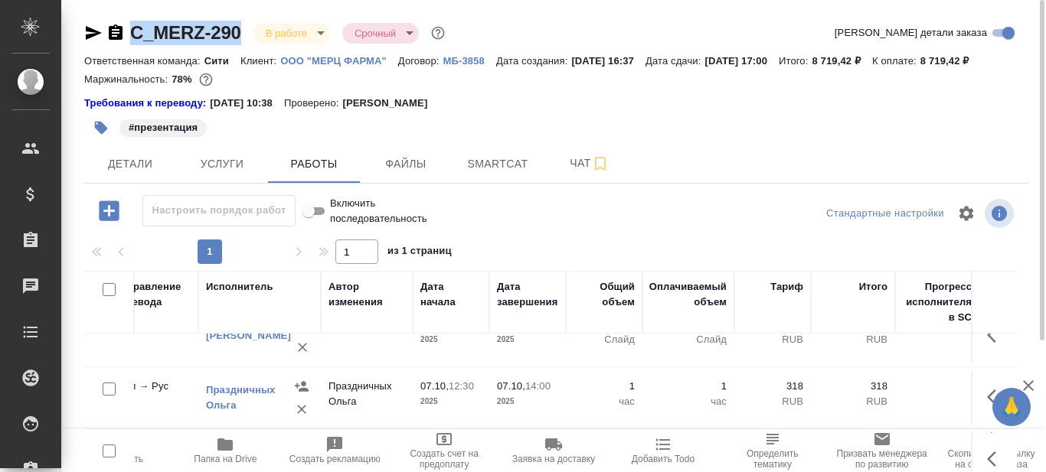
drag, startPoint x: 243, startPoint y: 31, endPoint x: 135, endPoint y: 41, distance: 109.2
click at [135, 40] on div "C_MERZ-290 В работе inProgress Срочный urgent" at bounding box center [266, 33] width 364 height 25
copy link "C_MERZ-290"
click at [686, 131] on div "#презентация" at bounding box center [399, 128] width 630 height 34
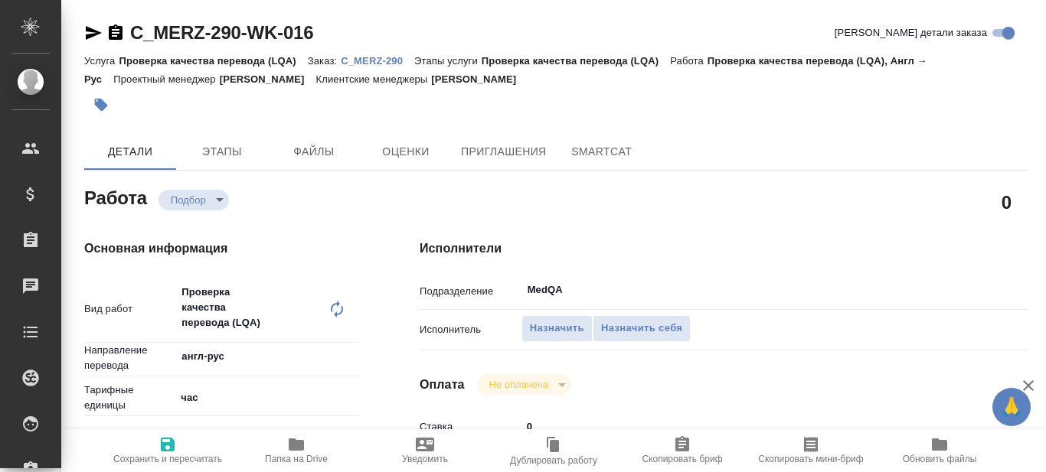
type textarea "x"
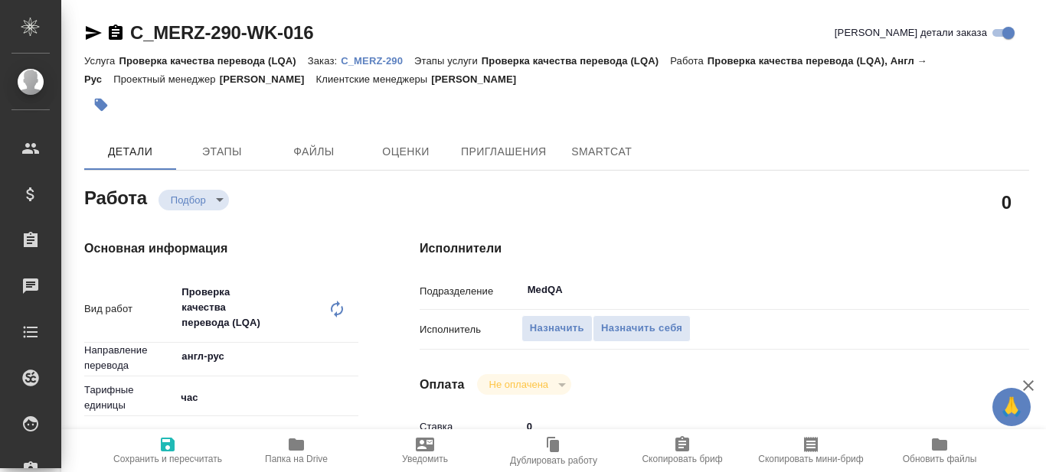
type textarea "x"
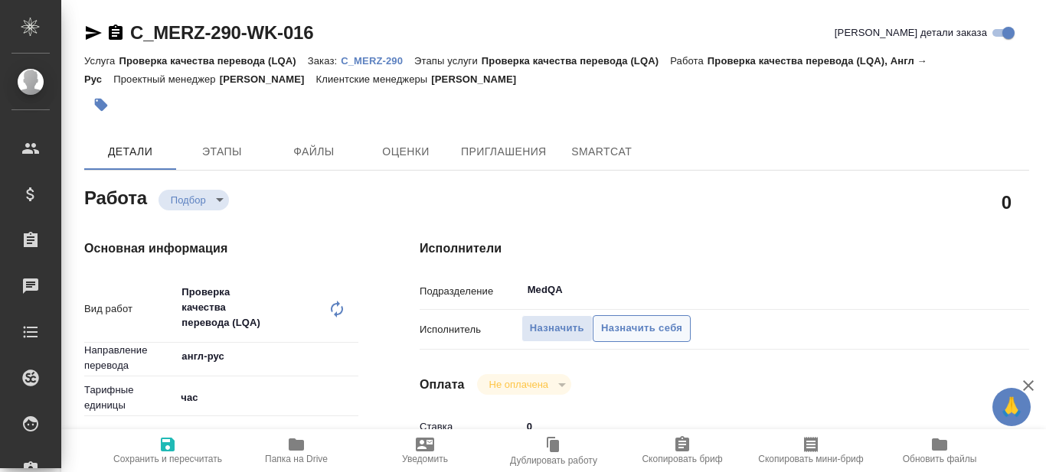
type textarea "x"
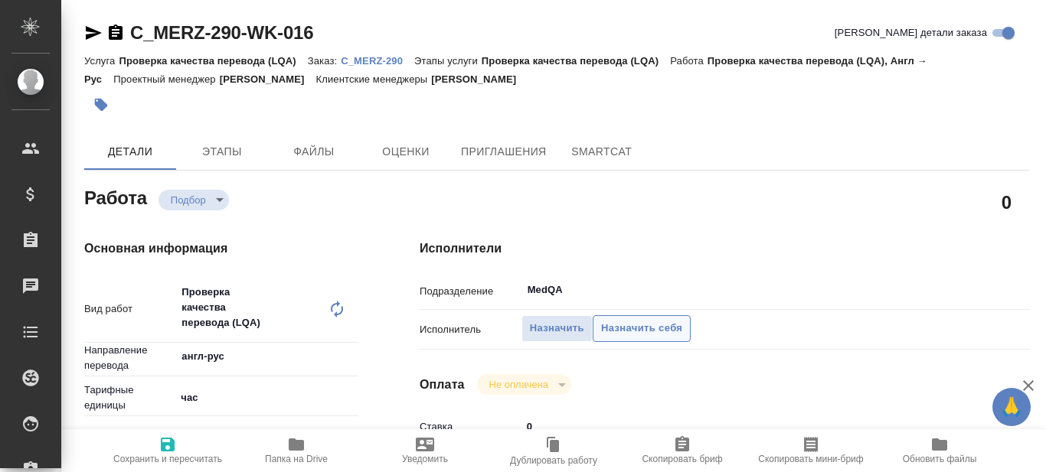
type textarea "x"
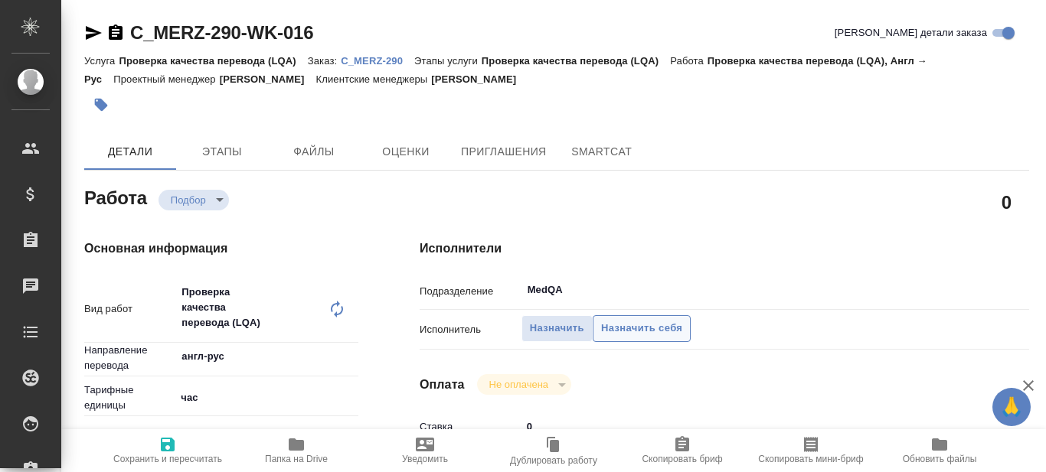
click at [655, 329] on span "Назначить себя" at bounding box center [641, 329] width 81 height 18
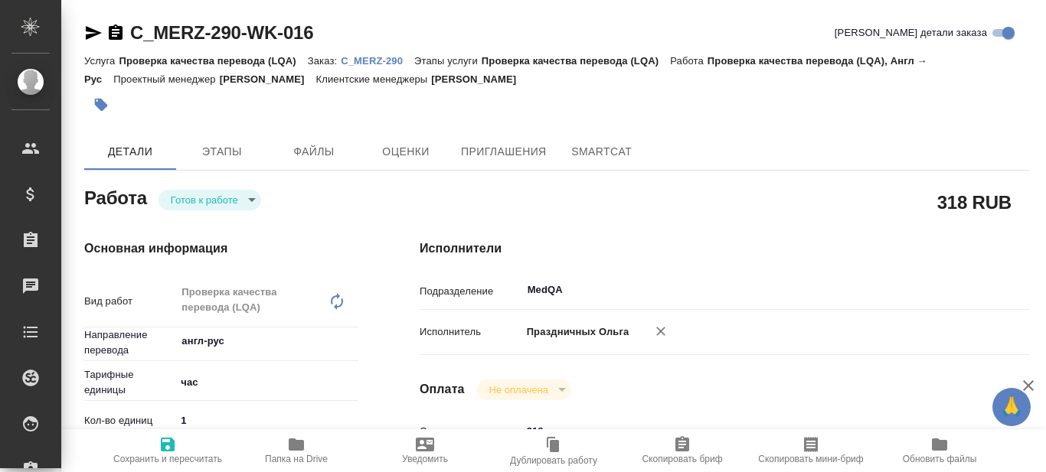
type textarea "x"
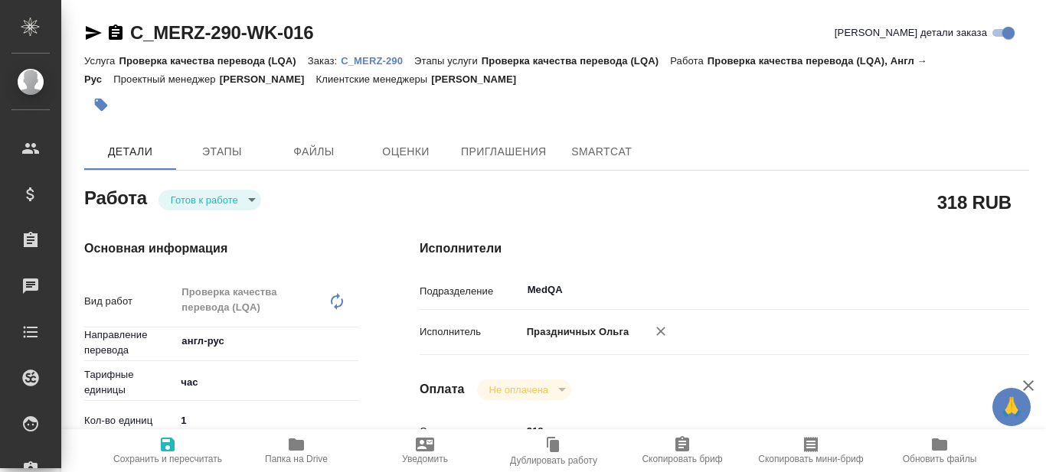
type textarea "x"
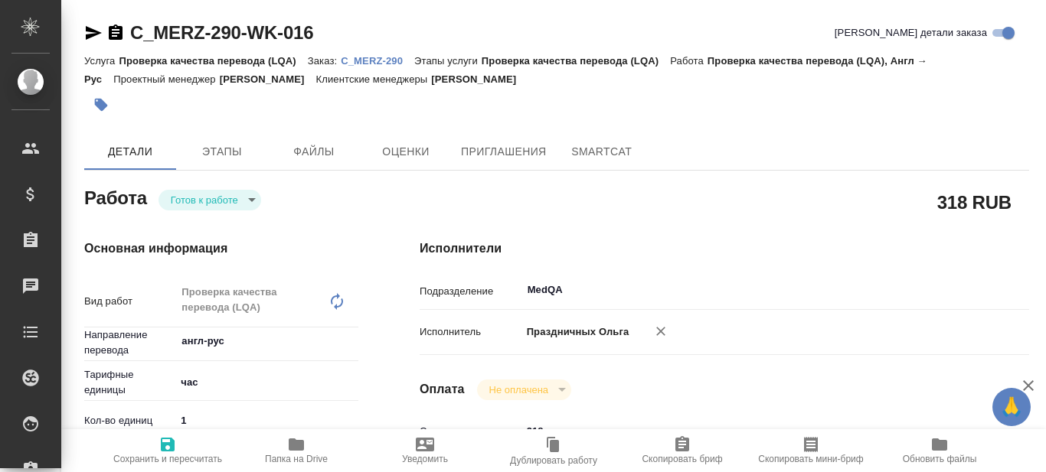
type textarea "x"
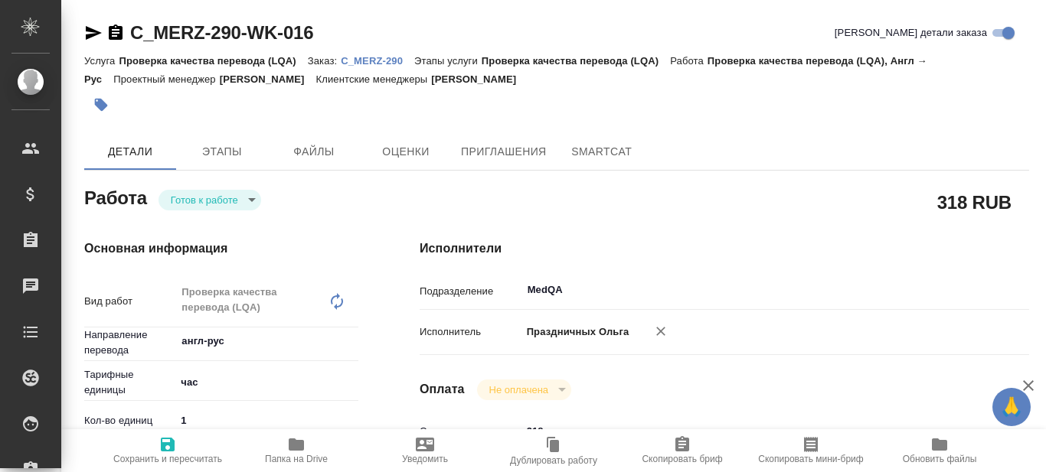
type textarea "x"
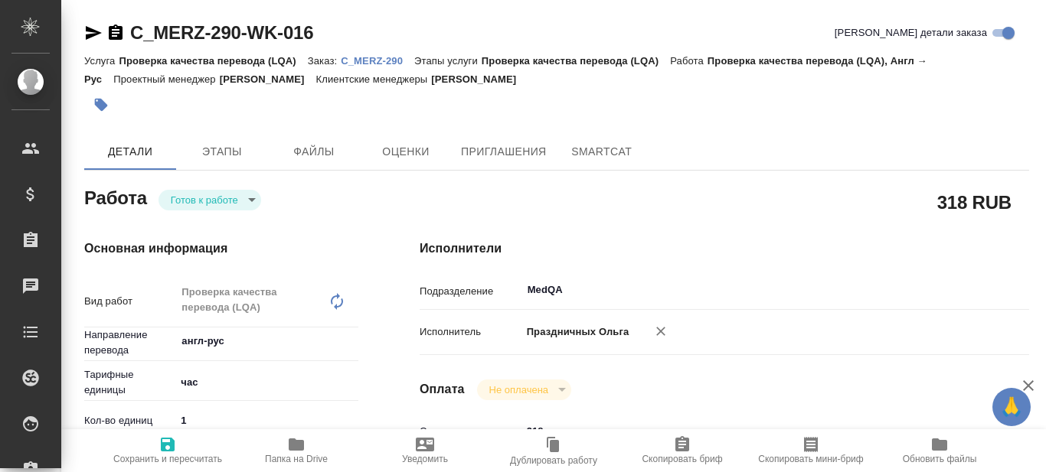
type textarea "x"
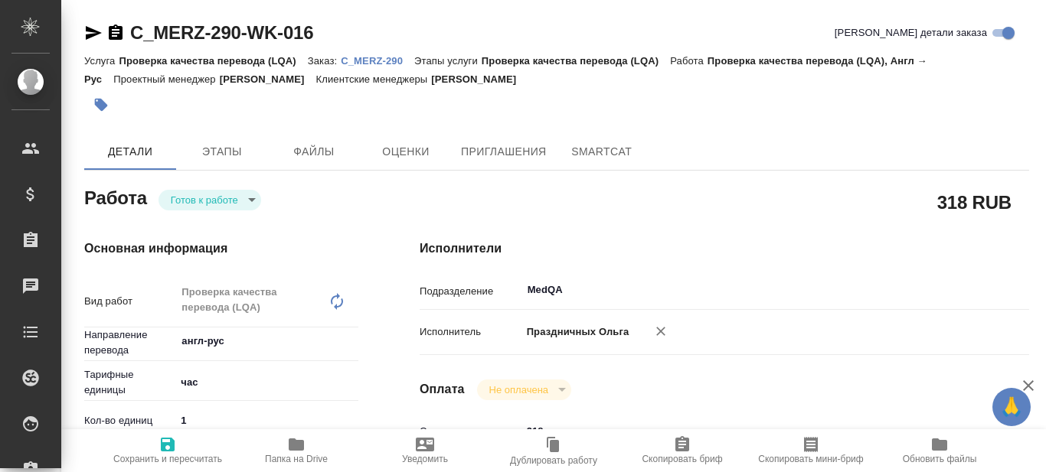
type textarea "x"
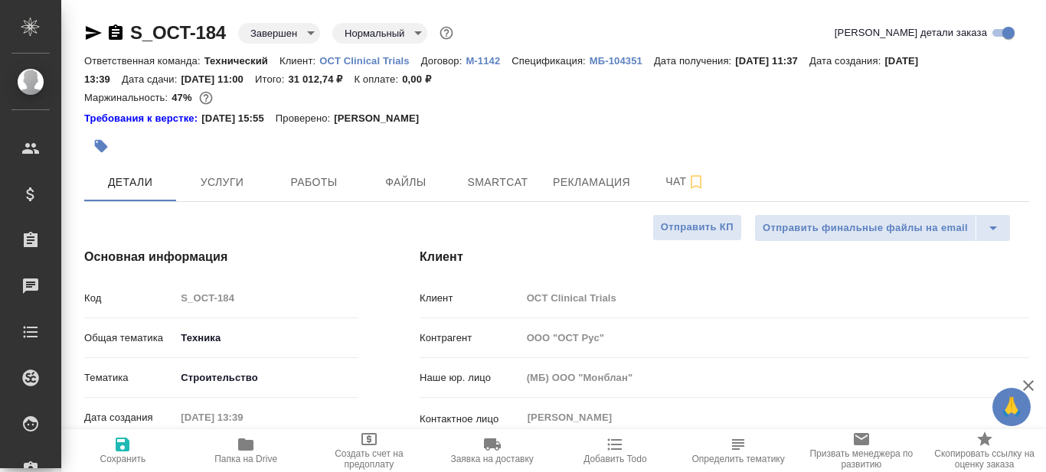
select select "RU"
click at [588, 185] on span "Рекламация" at bounding box center [591, 182] width 77 height 19
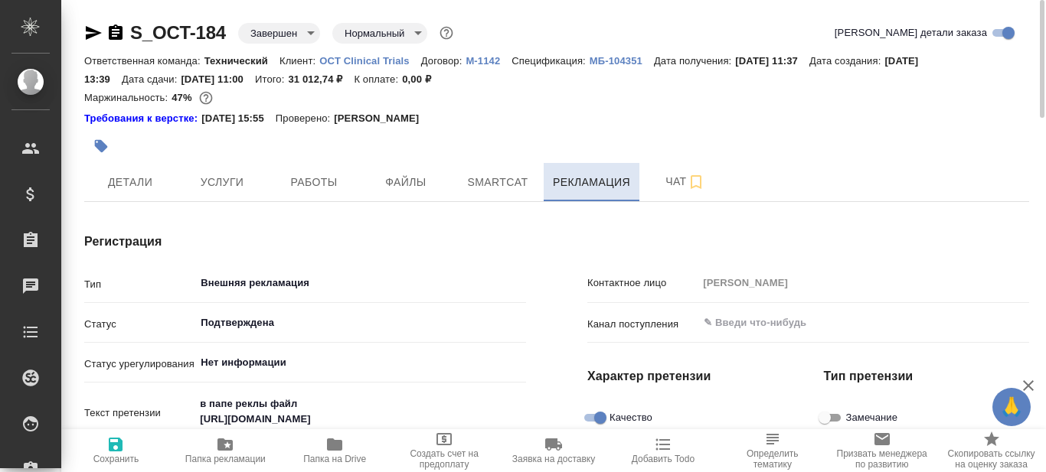
type textarea "x"
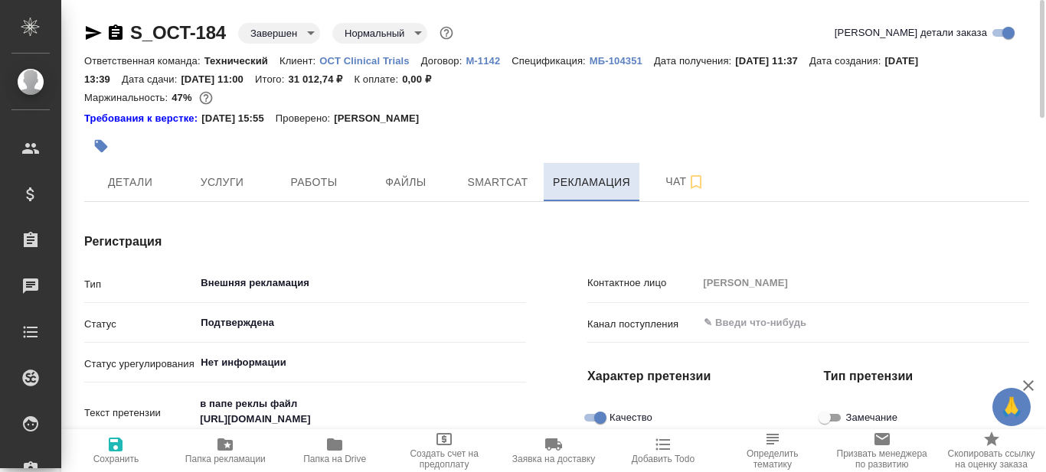
type textarea "x"
type input "[PERSON_NAME]"
type textarea "x"
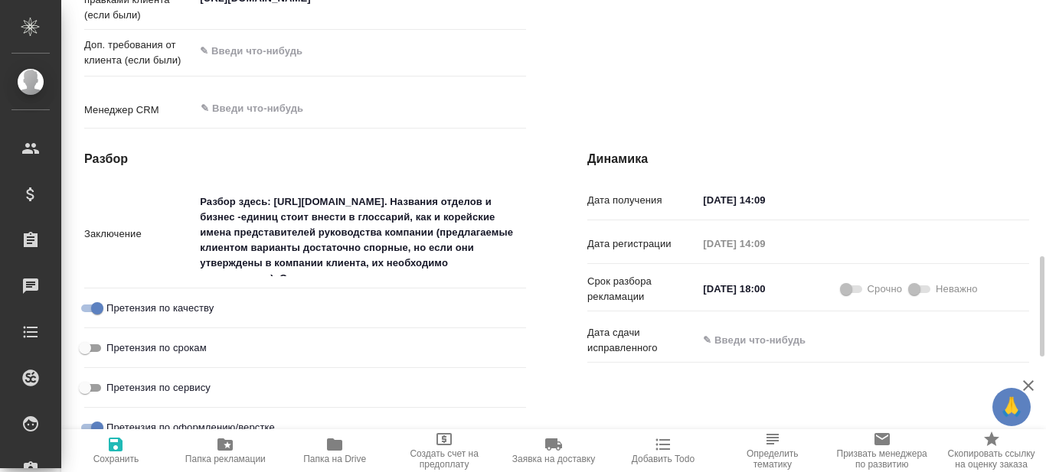
scroll to position [842, 0]
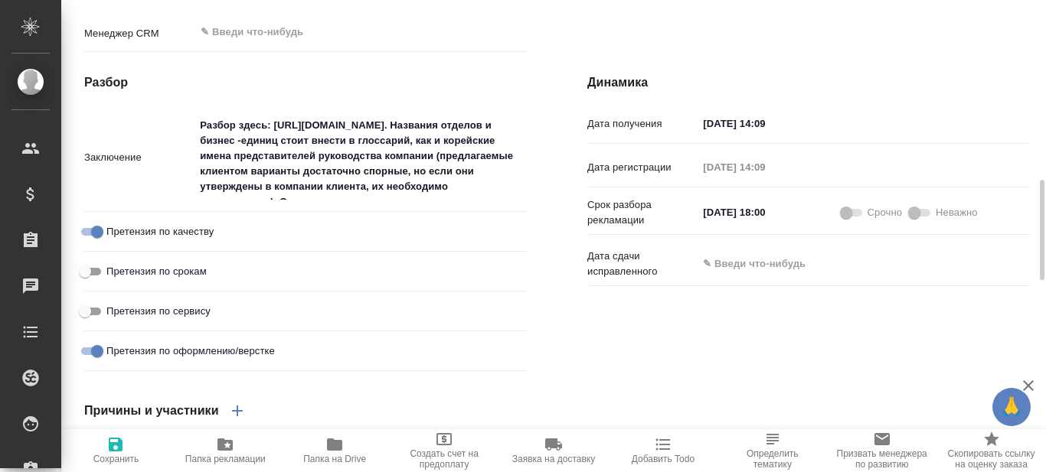
type textarea "x"
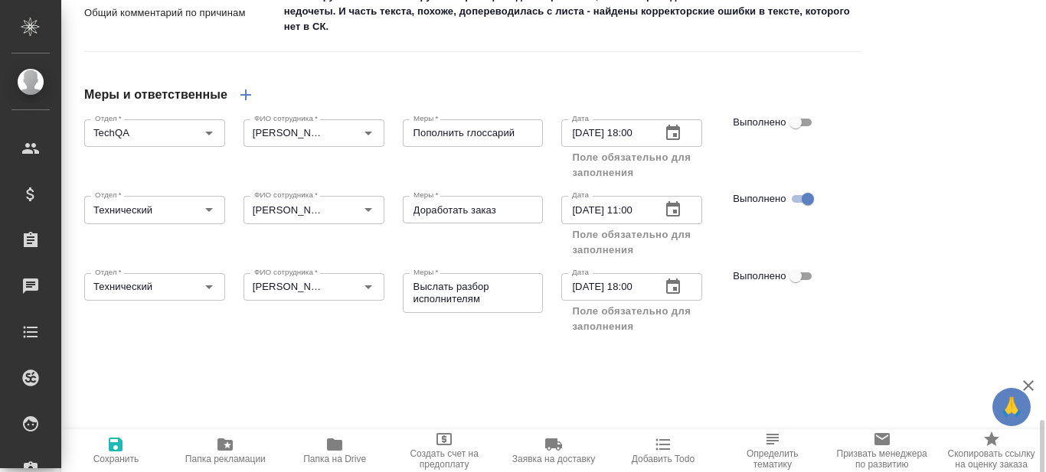
scroll to position [1608, 0]
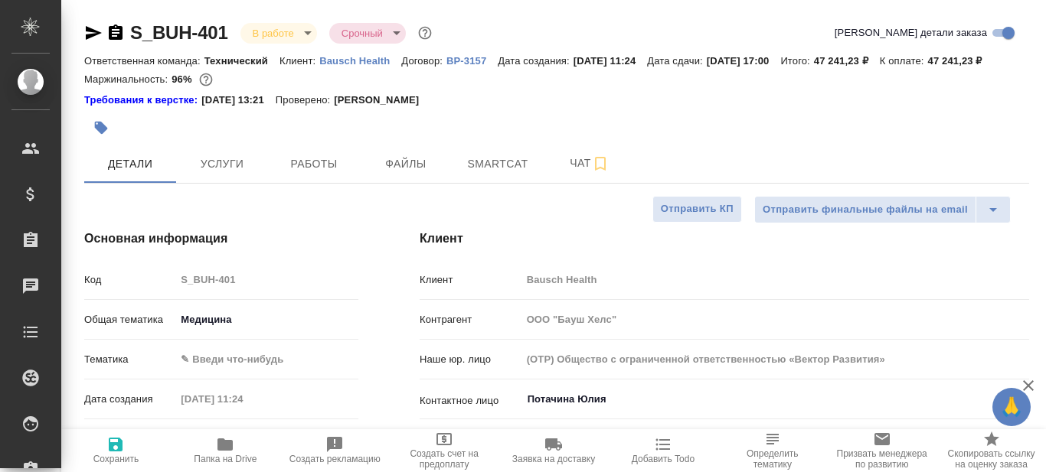
select select "RU"
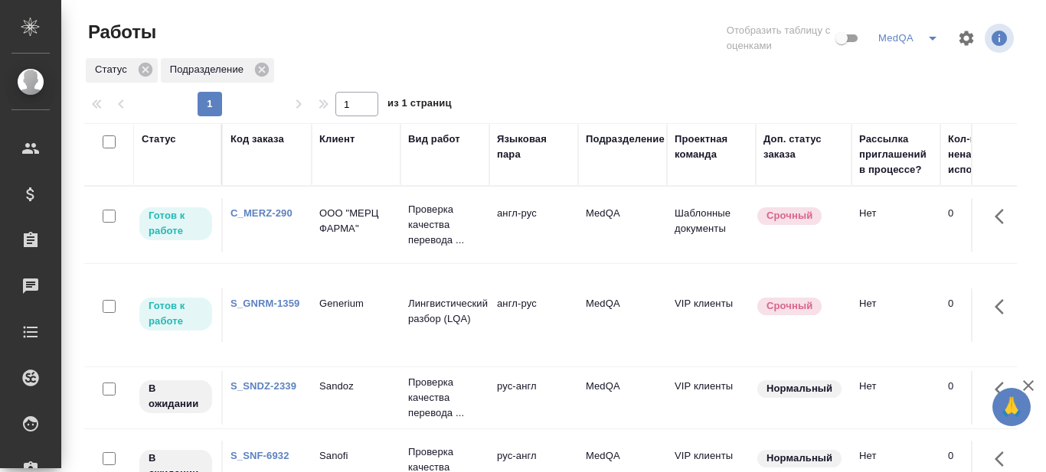
scroll to position [0, 57]
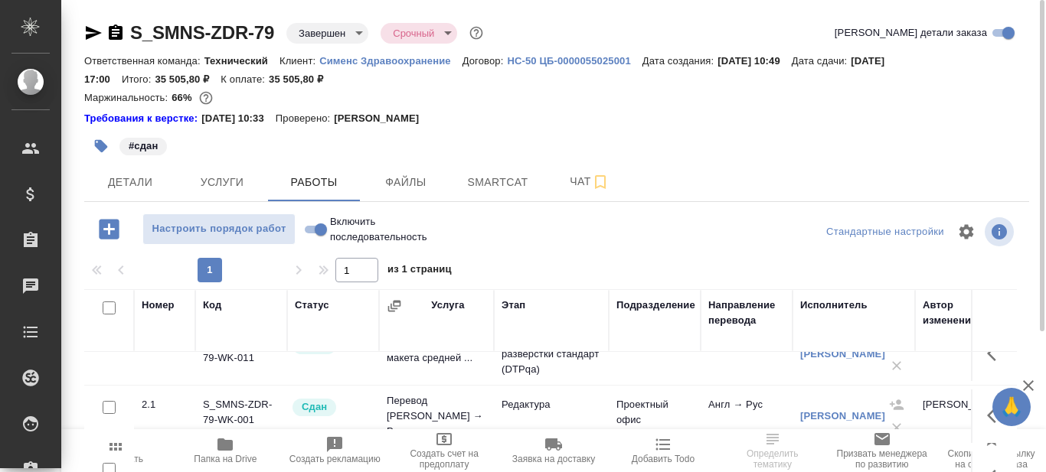
click at [385, 60] on p "Сименс Здравоохранение" at bounding box center [390, 60] width 143 height 11
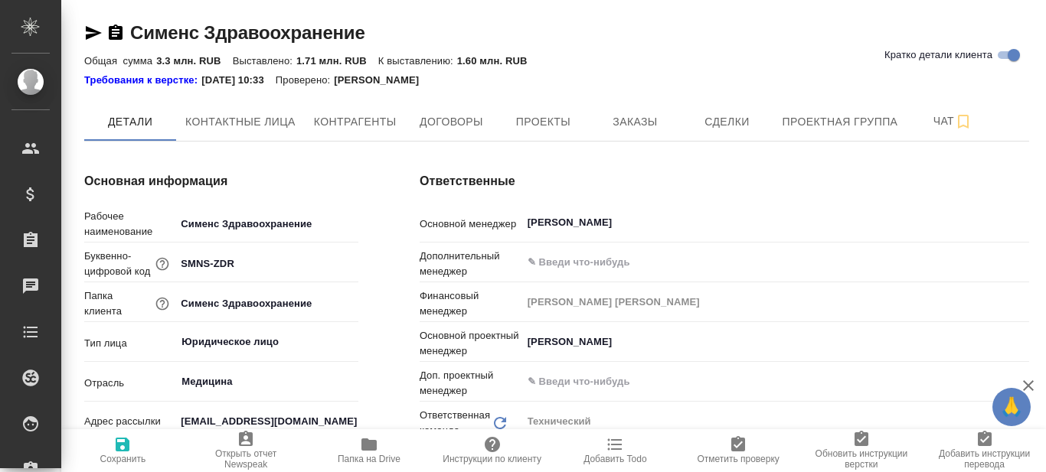
type input "(МБ) ООО "Монблан""
type textarea "x"
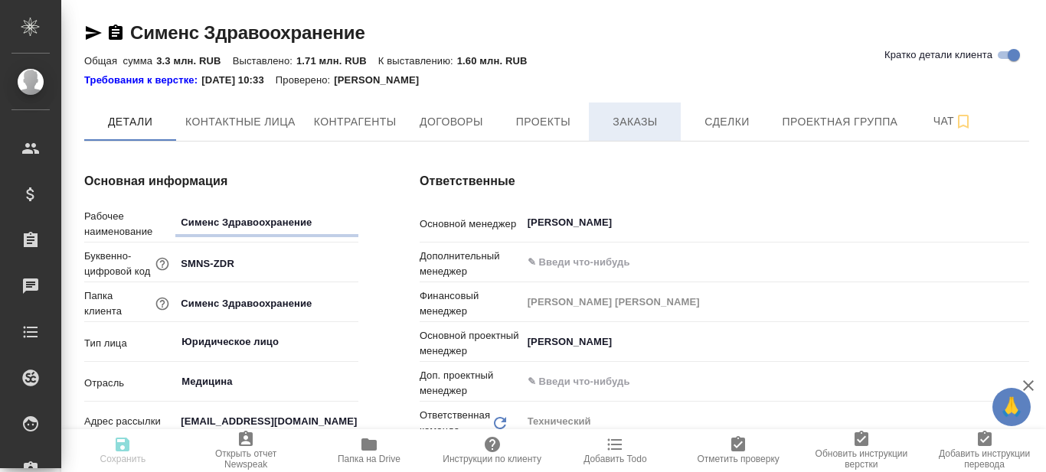
type textarea "x"
click at [626, 124] on span "Заказы" at bounding box center [635, 122] width 74 height 19
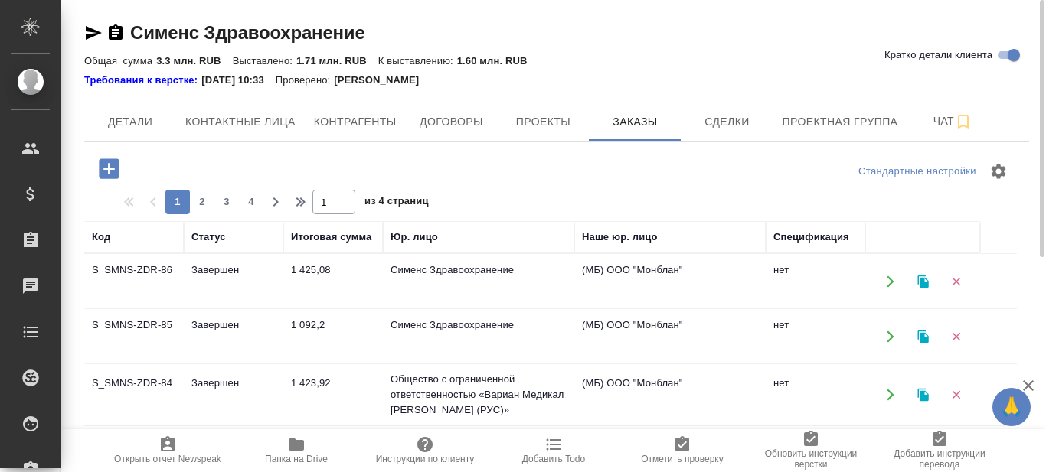
click at [456, 269] on td "Сименс Здравоохранение" at bounding box center [478, 282] width 191 height 54
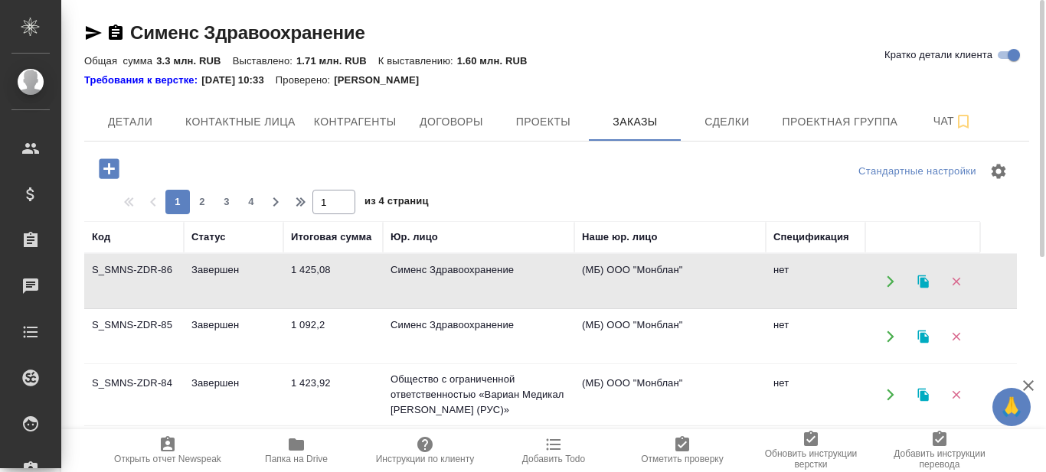
click at [456, 269] on td "Сименс Здравоохранение" at bounding box center [478, 282] width 191 height 54
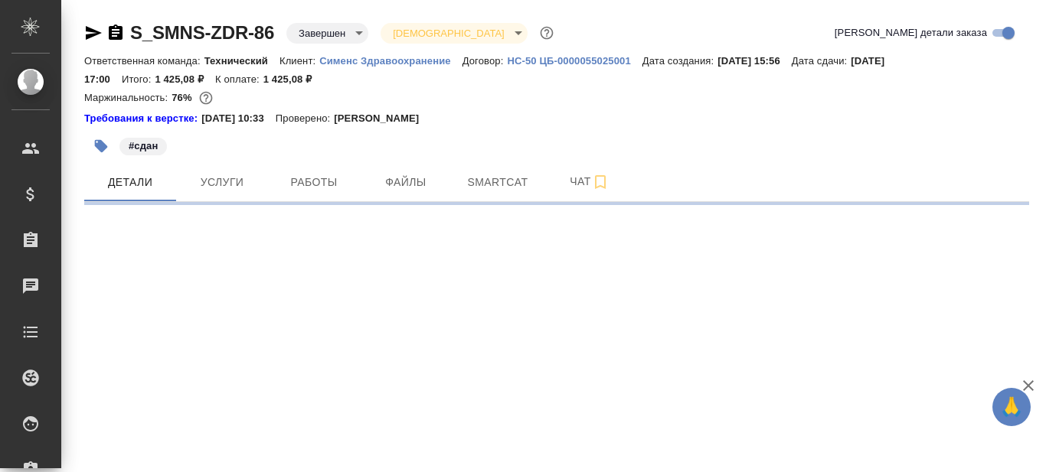
select select "RU"
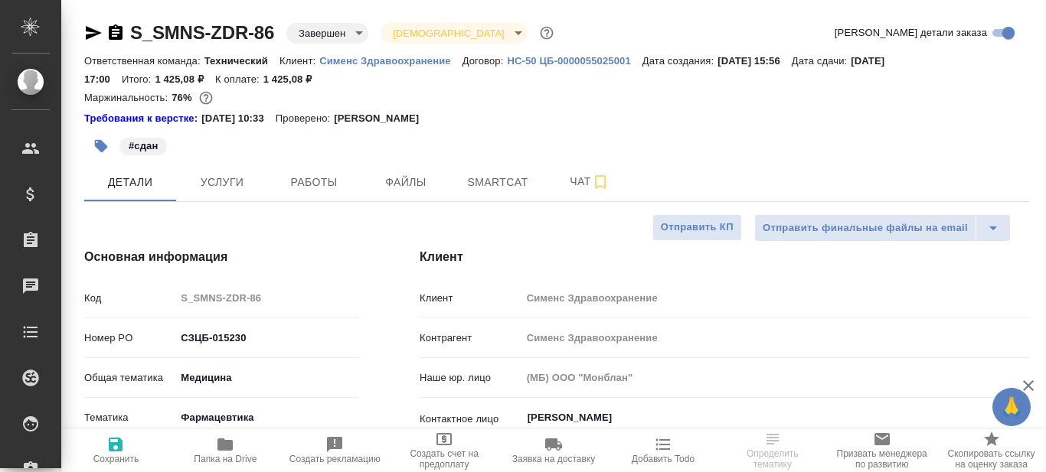
type textarea "x"
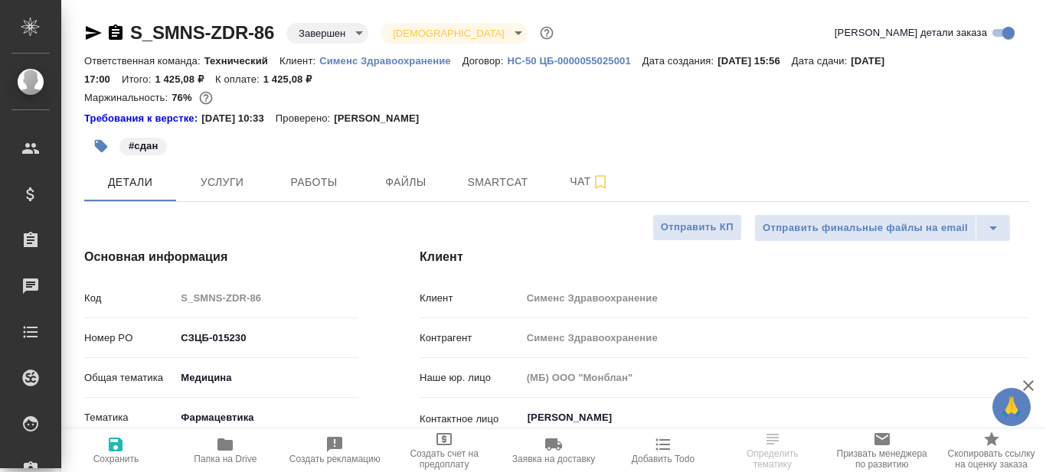
type textarea "x"
click at [574, 183] on span "Чат" at bounding box center [590, 181] width 74 height 19
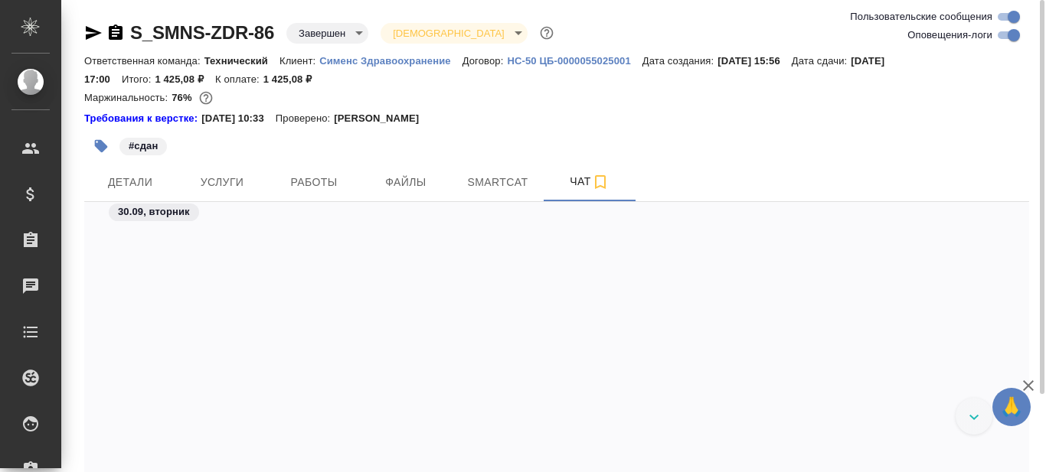
scroll to position [3185, 0]
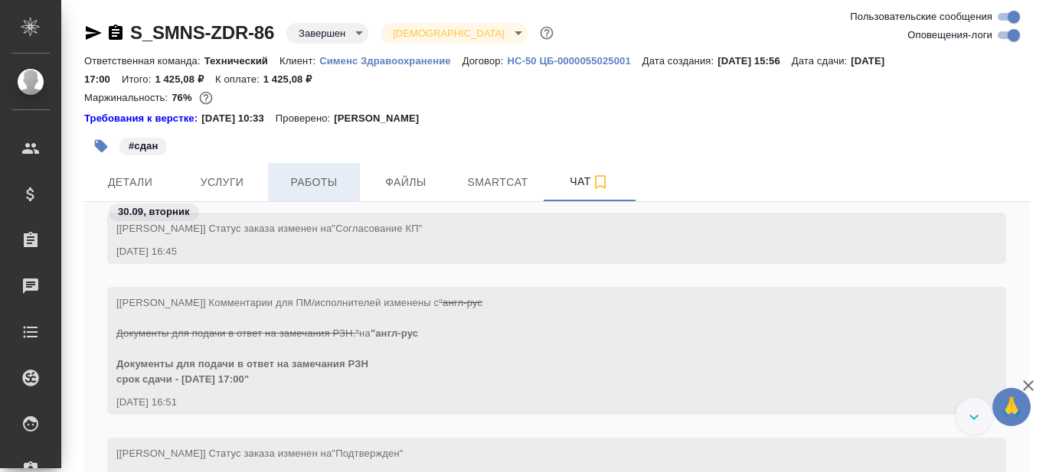
click at [325, 180] on span "Работы" at bounding box center [314, 182] width 74 height 19
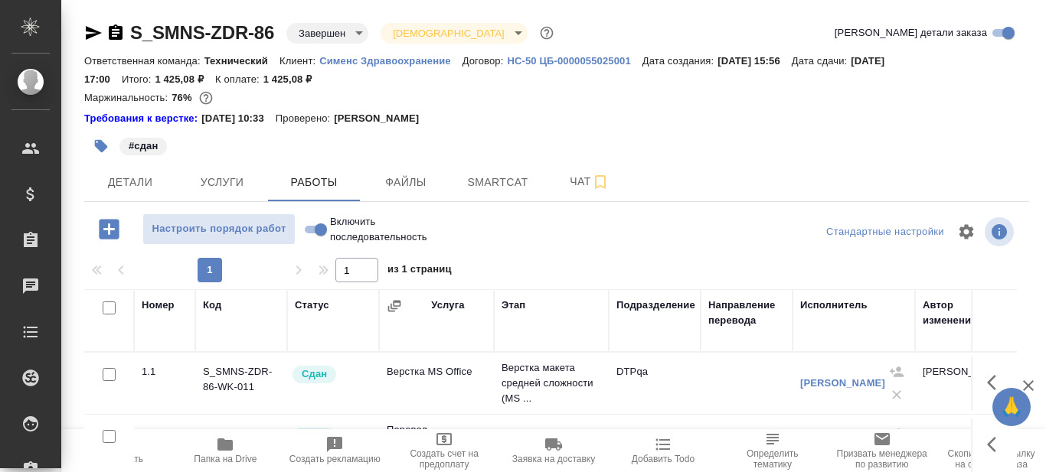
click at [89, 34] on icon "button" at bounding box center [94, 33] width 16 height 14
click at [229, 177] on span "Услуги" at bounding box center [222, 182] width 74 height 19
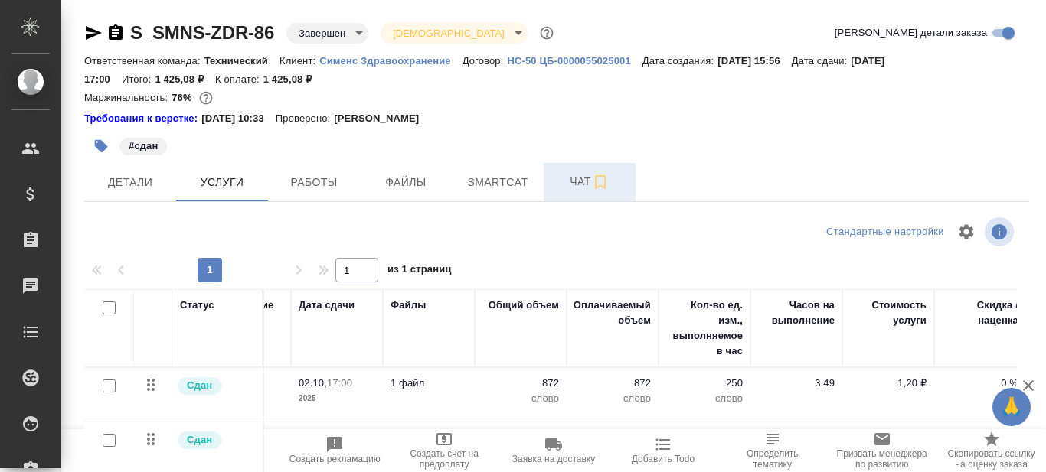
scroll to position [77, 0]
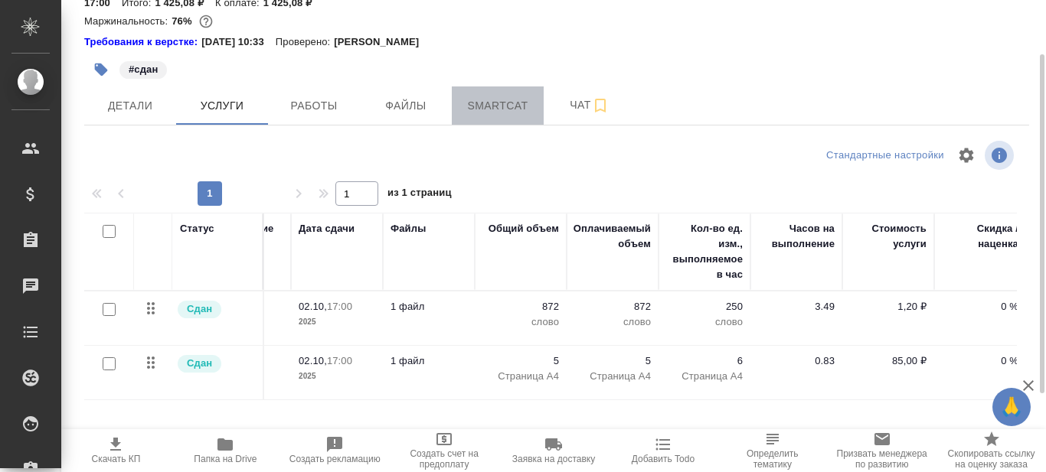
click at [492, 105] on span "Smartcat" at bounding box center [498, 105] width 74 height 19
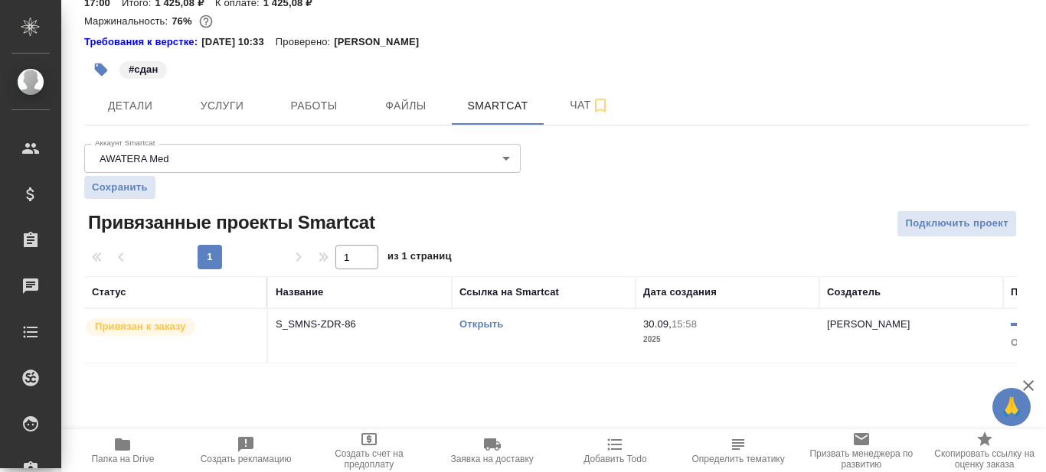
click at [482, 324] on link "Открыть" at bounding box center [481, 324] width 44 height 11
